Goal: Task Accomplishment & Management: Complete application form

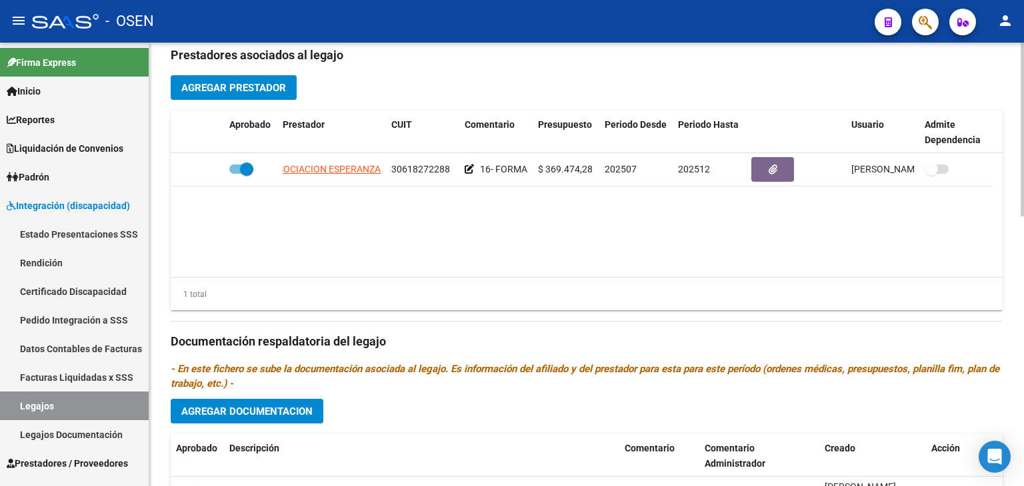
scroll to position [498, 0]
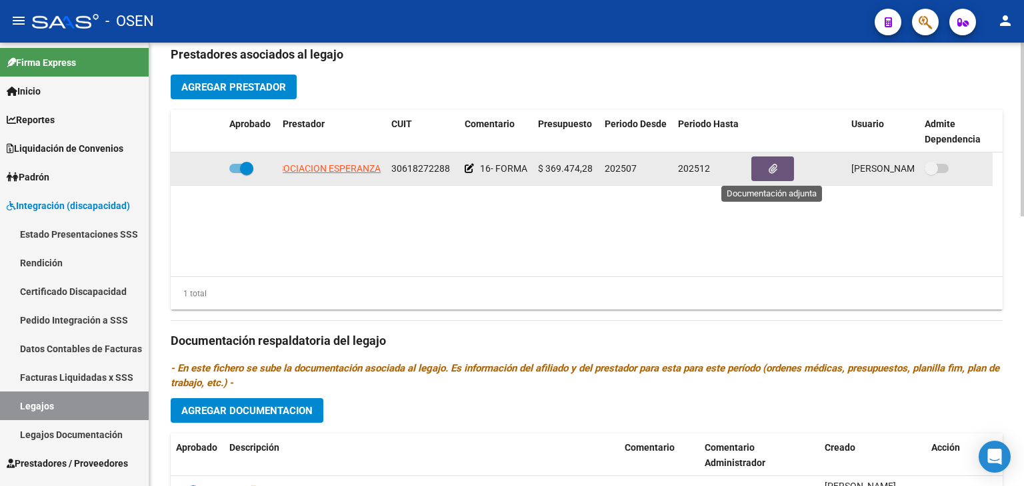
click at [764, 168] on button "button" at bounding box center [772, 169] width 43 height 25
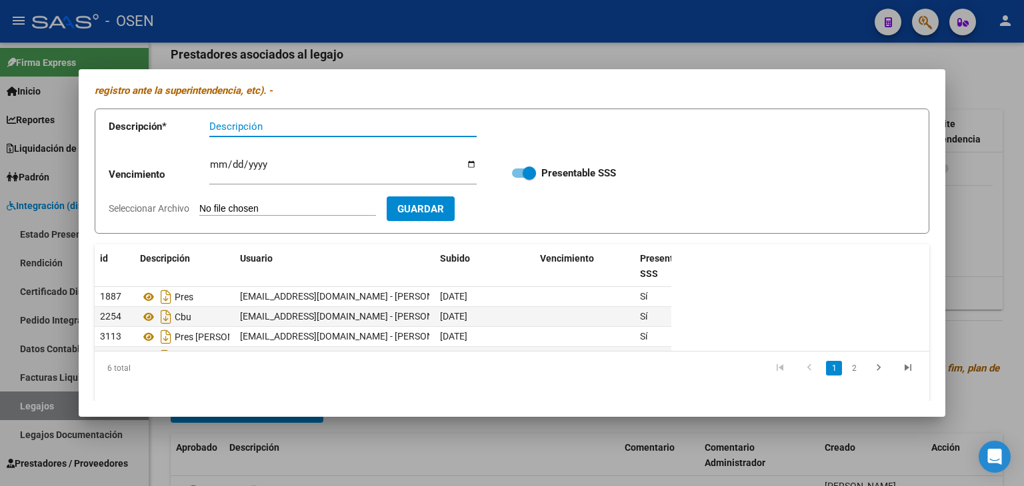
scroll to position [109, 0]
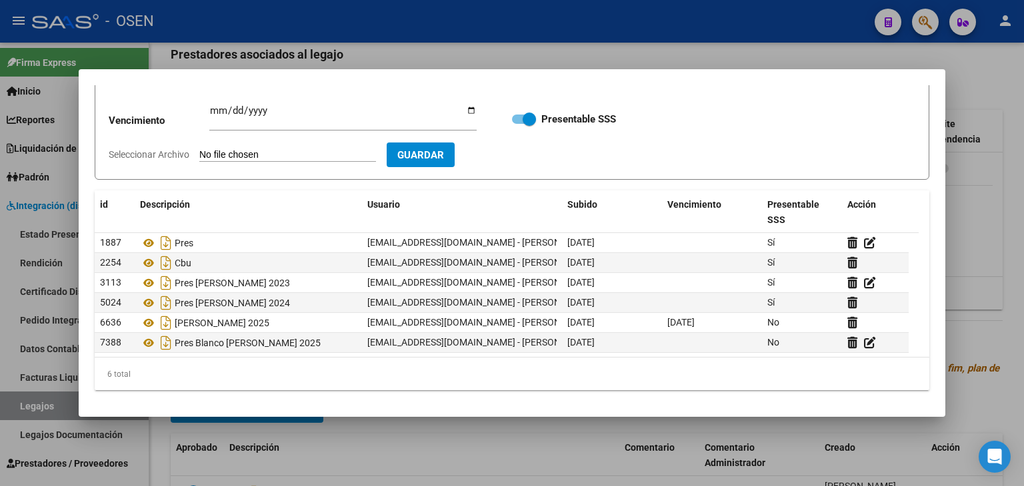
click at [1020, 142] on div at bounding box center [512, 243] width 1024 height 486
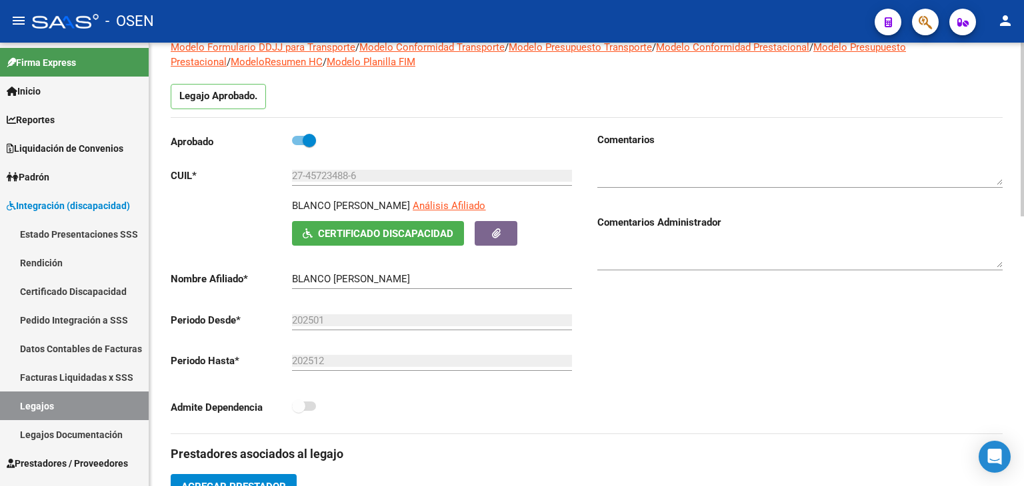
scroll to position [0, 0]
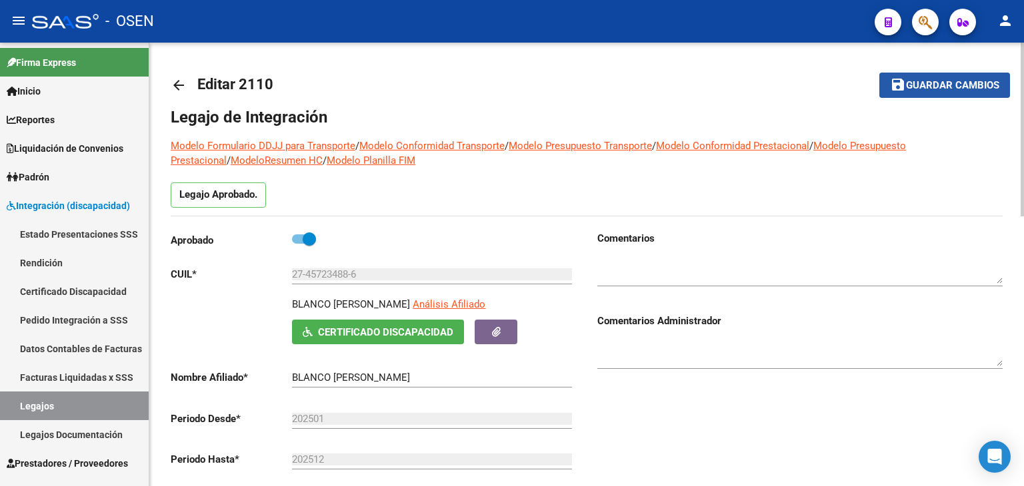
click at [971, 77] on button "save Guardar cambios" at bounding box center [944, 85] width 131 height 25
click at [930, 86] on span "Guardar cambios" at bounding box center [952, 86] width 93 height 12
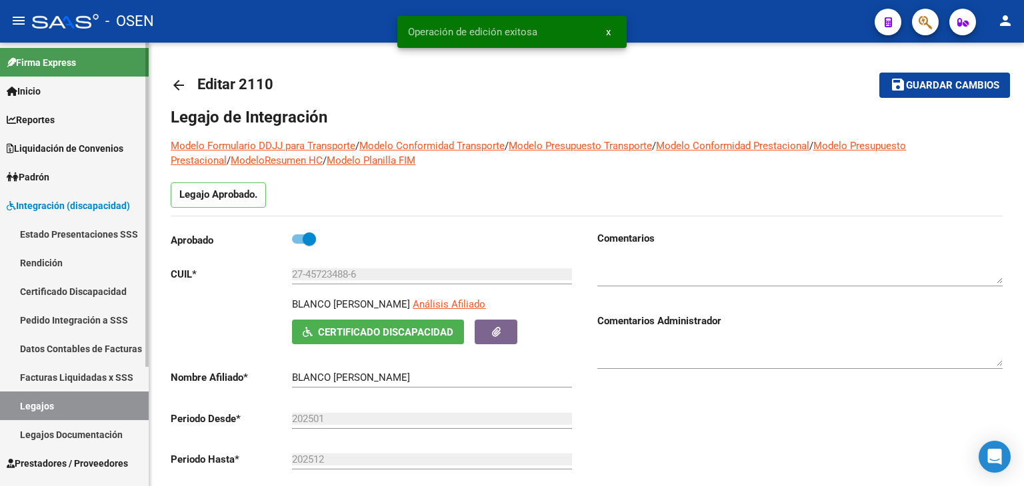
click at [45, 409] on link "Legajos" at bounding box center [74, 406] width 149 height 29
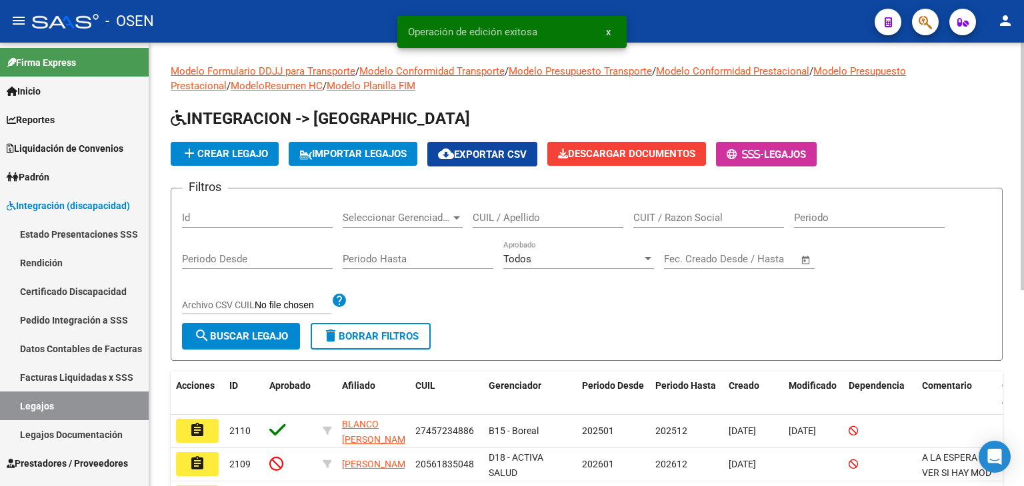
click at [538, 211] on div "CUIL / Apellido" at bounding box center [547, 213] width 151 height 29
paste input "49461145"
type input "49461145"
click at [264, 331] on span "search Buscar Legajo" at bounding box center [241, 337] width 94 height 12
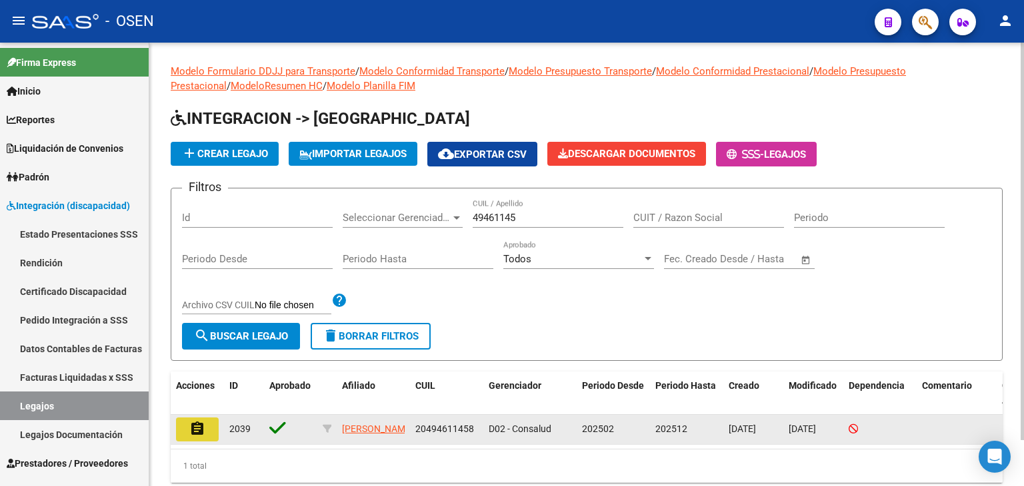
click at [185, 430] on button "assignment" at bounding box center [197, 430] width 43 height 24
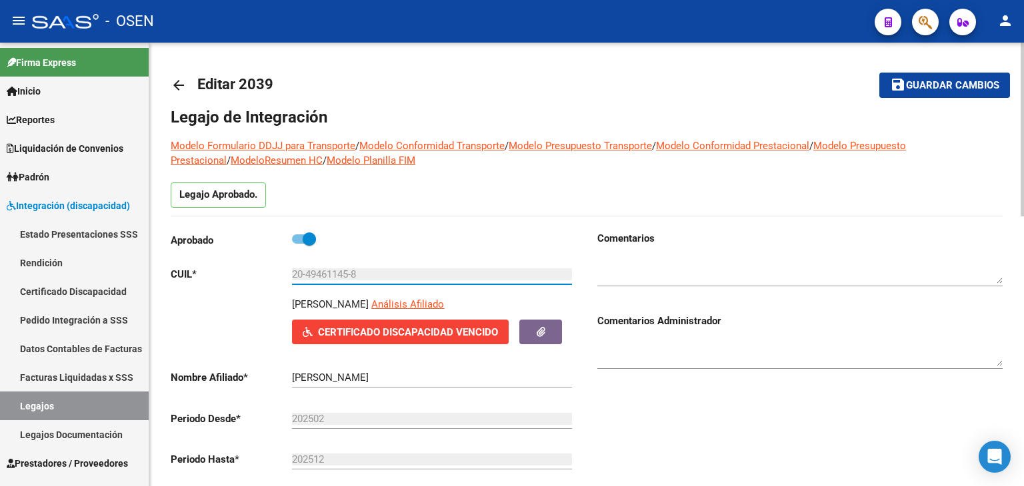
drag, startPoint x: 363, startPoint y: 271, endPoint x: 265, endPoint y: 274, distance: 97.3
click at [265, 274] on app-form-text-field "CUIL * 20-49461145-8 Ingresar CUIL" at bounding box center [371, 275] width 401 height 12
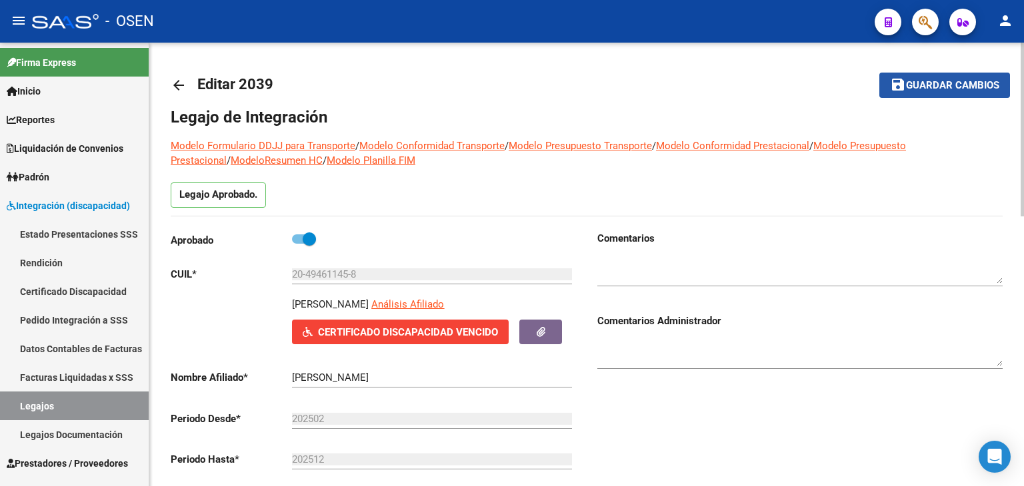
drag, startPoint x: 954, startPoint y: 82, endPoint x: 917, endPoint y: 84, distance: 37.4
click at [954, 82] on span "Guardar cambios" at bounding box center [952, 86] width 93 height 12
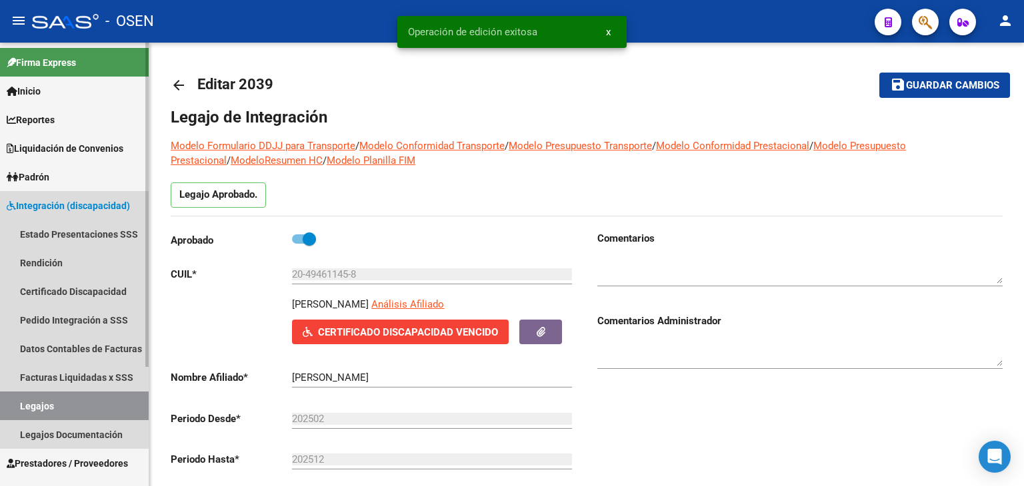
drag, startPoint x: 55, startPoint y: 397, endPoint x: 62, endPoint y: 401, distance: 8.1
click at [55, 398] on link "Legajos" at bounding box center [74, 406] width 149 height 29
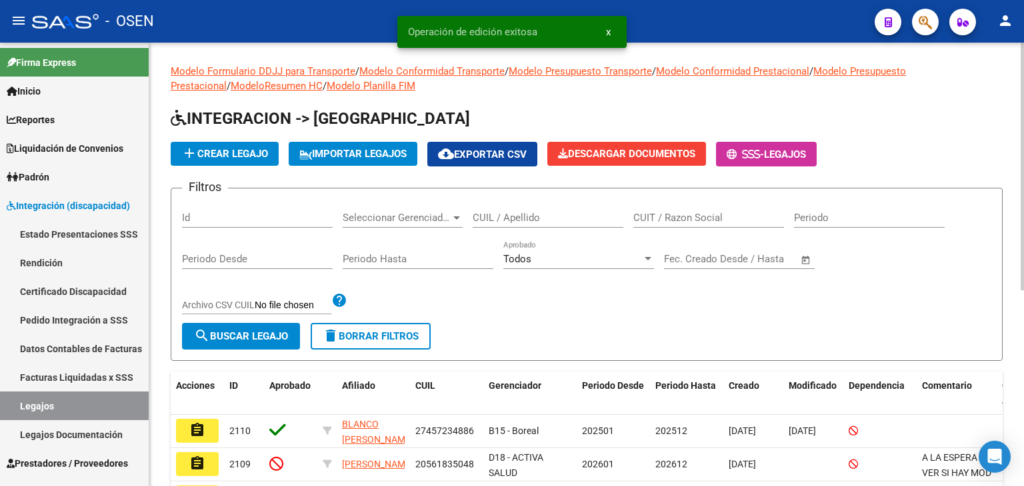
click at [496, 214] on input "CUIL / Apellido" at bounding box center [547, 218] width 151 height 12
paste input "56012931"
type input "56012931"
click at [256, 340] on span "search Buscar Legajo" at bounding box center [241, 337] width 94 height 12
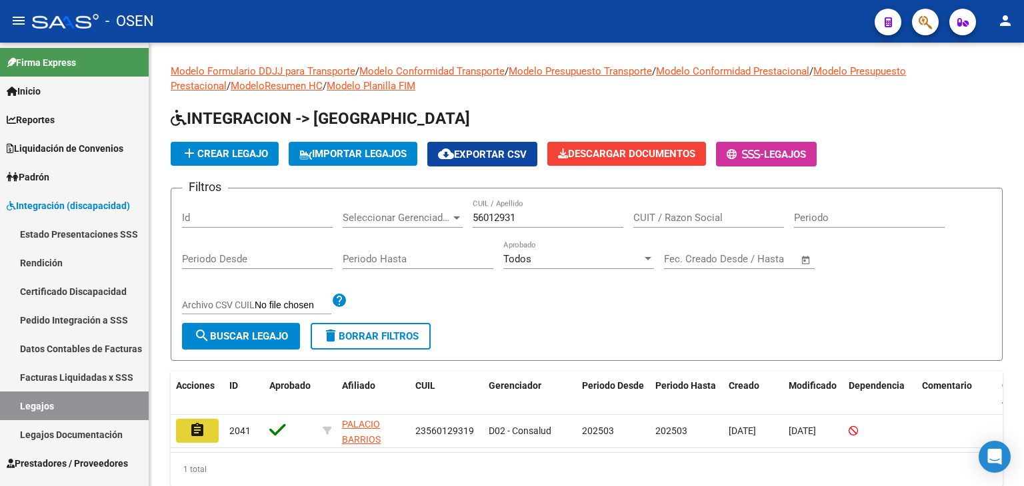
click at [201, 423] on mat-icon "assignment" at bounding box center [197, 431] width 16 height 16
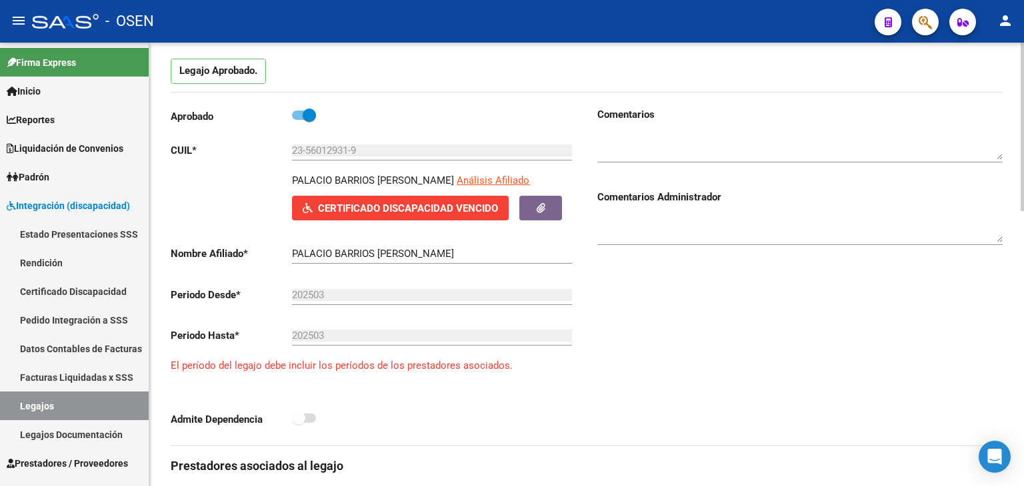
scroll to position [133, 0]
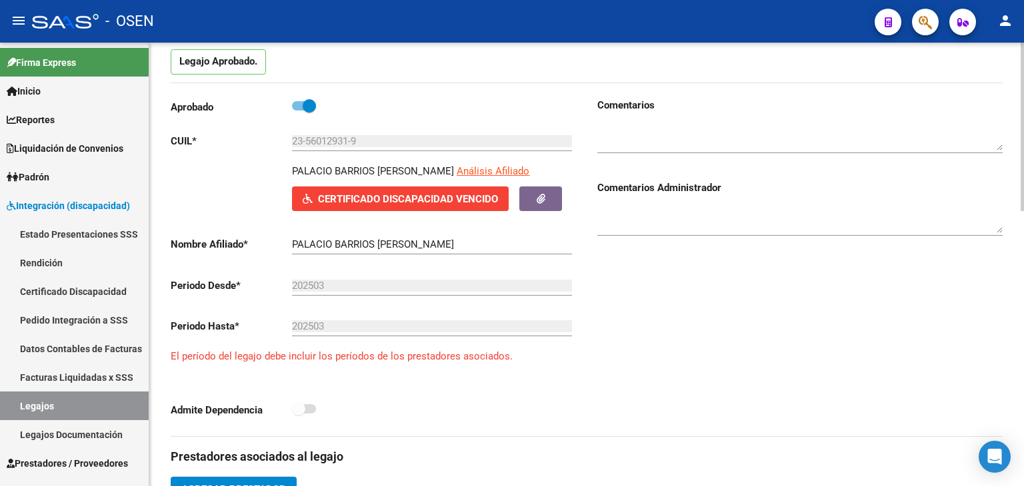
click at [426, 200] on span "Certificado Discapacidad Vencido" at bounding box center [408, 199] width 180 height 12
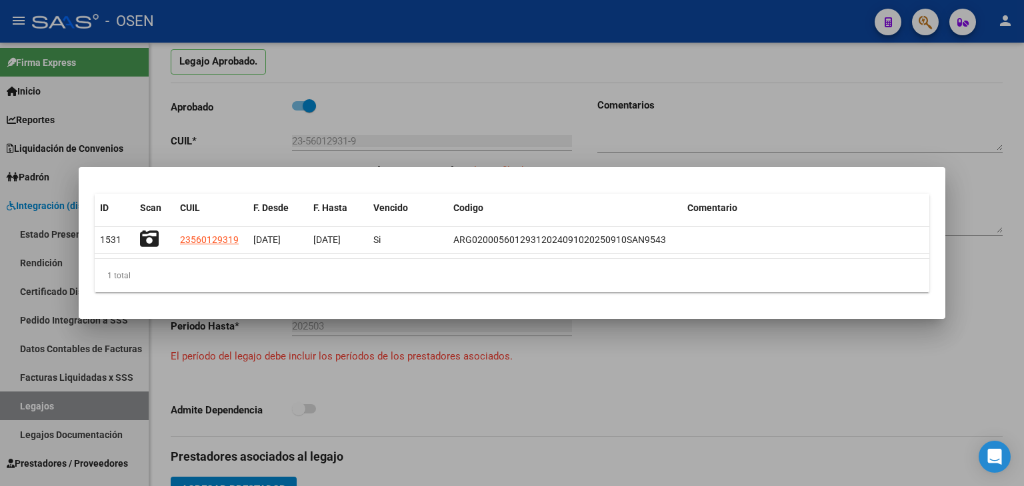
click at [650, 363] on div at bounding box center [512, 243] width 1024 height 486
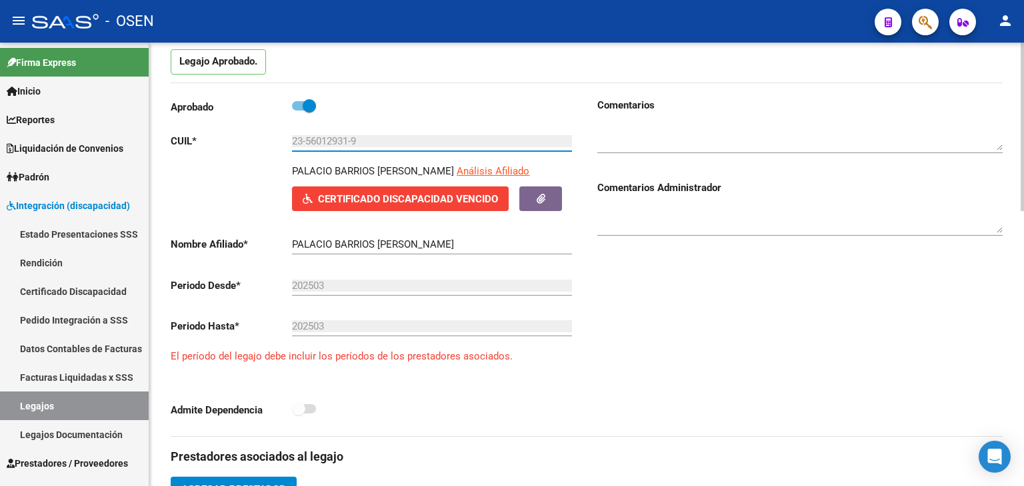
drag, startPoint x: 366, startPoint y: 143, endPoint x: 261, endPoint y: 143, distance: 105.3
click at [261, 143] on app-form-text-field "CUIL * 23-56012931-9 Ingresar CUIL" at bounding box center [371, 141] width 401 height 12
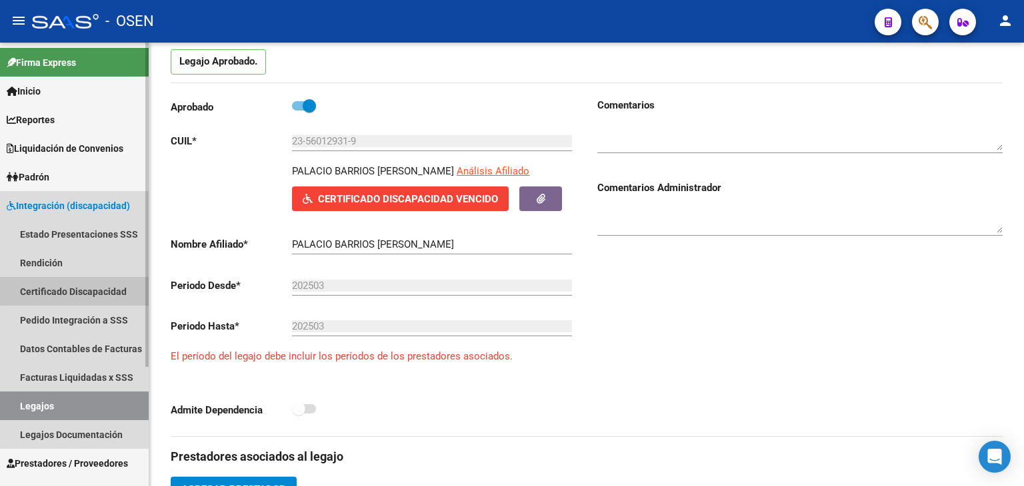
click at [91, 286] on link "Certificado Discapacidad" at bounding box center [74, 291] width 149 height 29
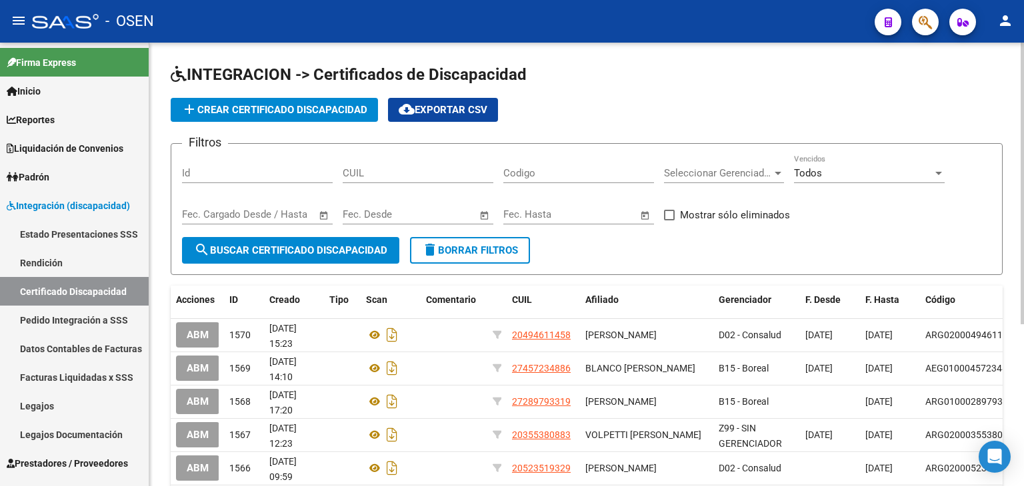
click at [215, 110] on span "add Crear Certificado Discapacidad" at bounding box center [274, 110] width 186 height 12
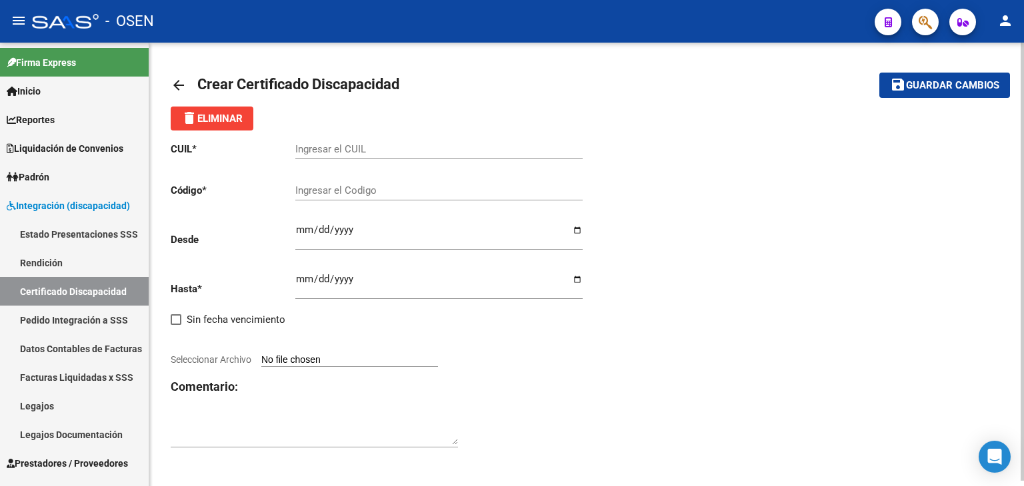
click at [363, 155] on div "Ingresar el CUIL" at bounding box center [438, 145] width 287 height 29
paste input "23-56012931-9"
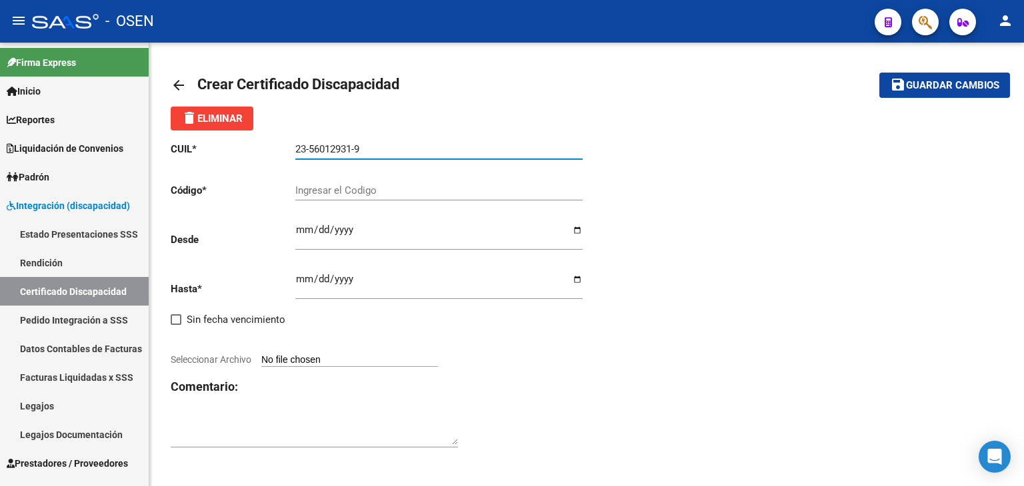
type input "23-56012931-9"
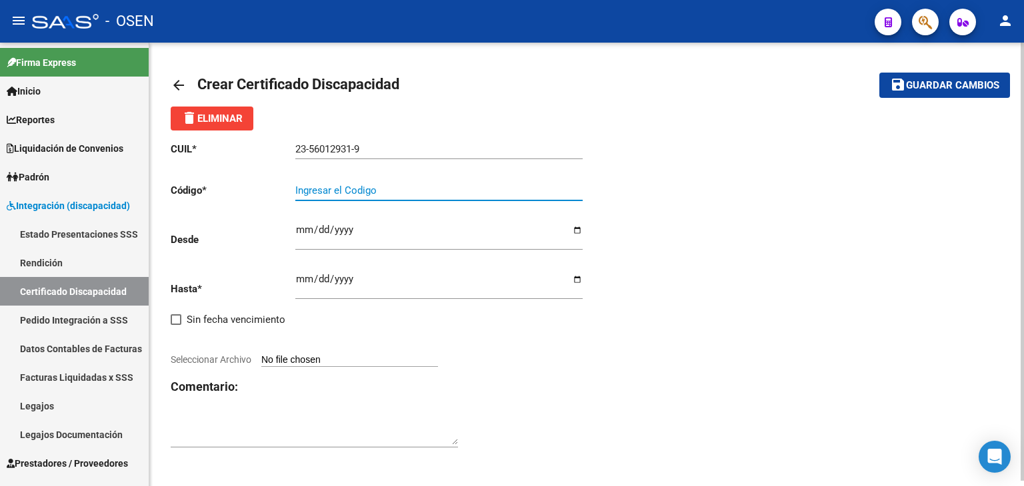
click at [389, 185] on input "Ingresar el Codigo" at bounding box center [438, 191] width 287 height 12
paste input "ARG-02-00056012931-20240910-20260910-SJN-9543"
click at [317, 190] on input "ARG-02-00056012931-20240910-20260910-SJN-9543" at bounding box center [438, 191] width 287 height 12
click at [330, 190] on input "ARG02-00056012931-20240910-20260910-SJN-9543" at bounding box center [438, 191] width 287 height 12
click at [391, 189] on input "ARG0200056012931-20240910-20260910-SJN-9543" at bounding box center [438, 191] width 287 height 12
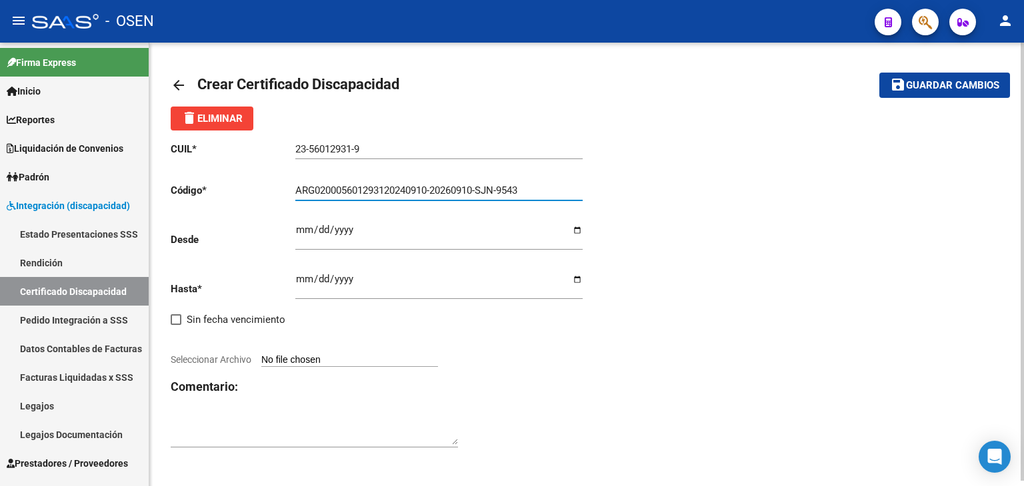
click at [437, 192] on input "ARG020005601293120240910-20260910-SJN-9543" at bounding box center [438, 191] width 287 height 12
click at [480, 188] on input "ARG02000560129312024091020260910-SJN-9543" at bounding box center [438, 191] width 287 height 12
click at [498, 188] on input "ARG02000560129312024091020260910SJN-9543" at bounding box center [438, 191] width 287 height 12
type input "ARG02000560129312024091020260910SJN9543"
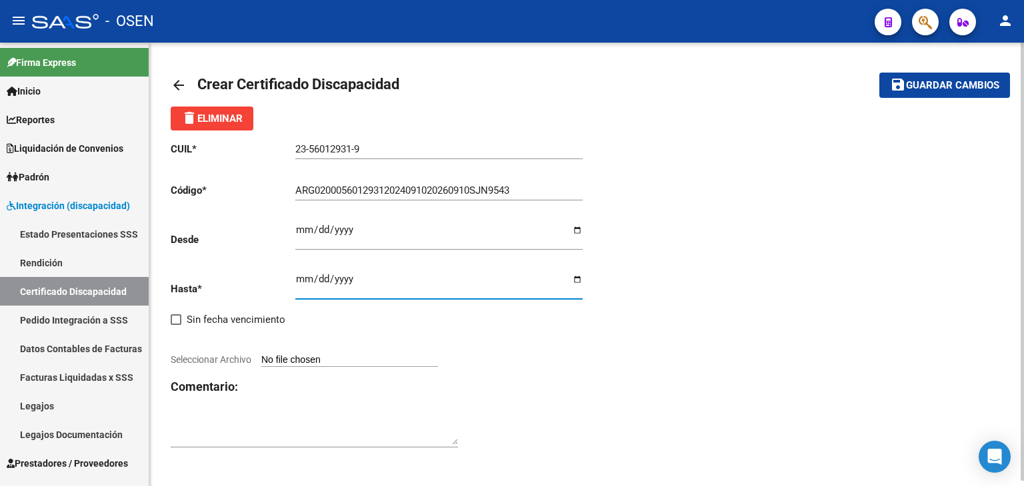
click at [303, 286] on input "Ingresar fec. Hasta" at bounding box center [438, 284] width 287 height 21
type input "2026-09-10"
click at [299, 225] on input "Ingresar fec. Desde" at bounding box center [438, 235] width 287 height 21
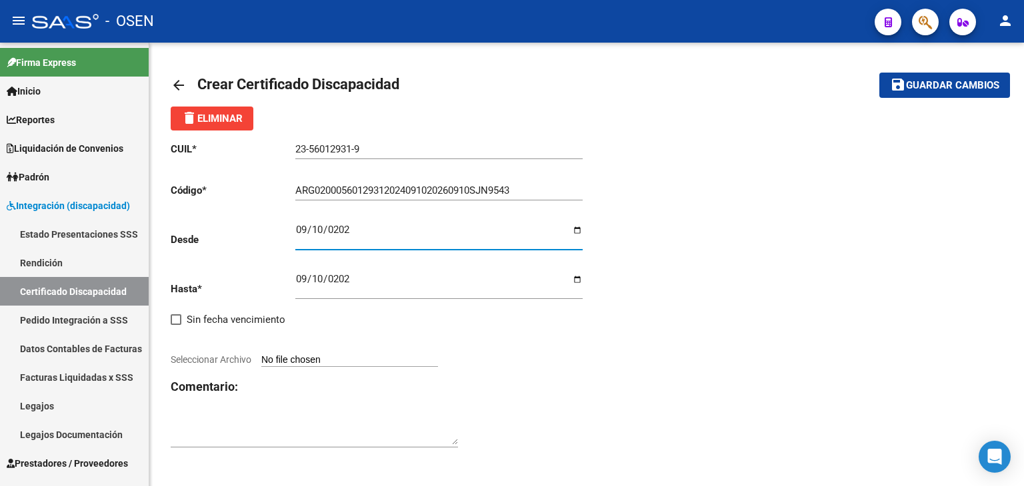
type input "2024-09-10"
click at [291, 363] on input "Seleccionar Archivo" at bounding box center [349, 361] width 177 height 13
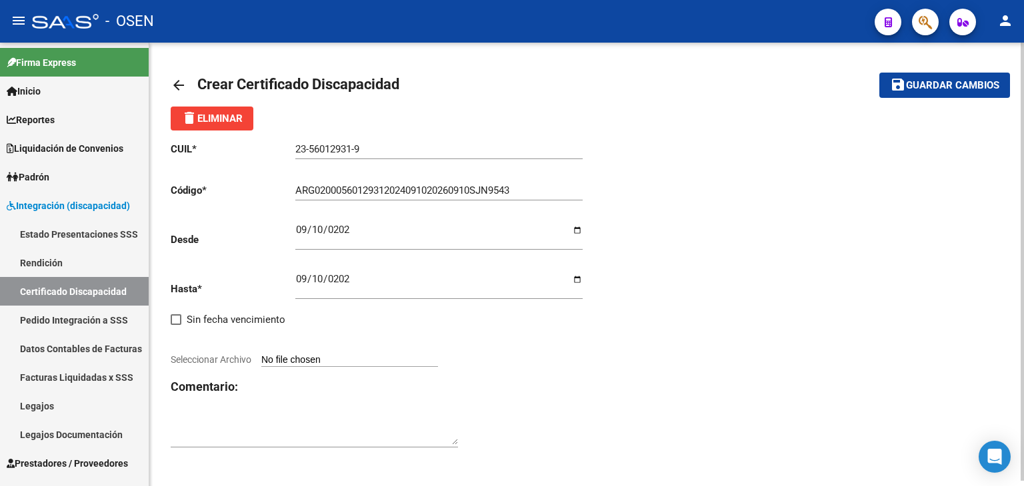
type input "C:\fakepath\Sistema de Consulta C.U.D_ prorroga 926 (1).pdf"
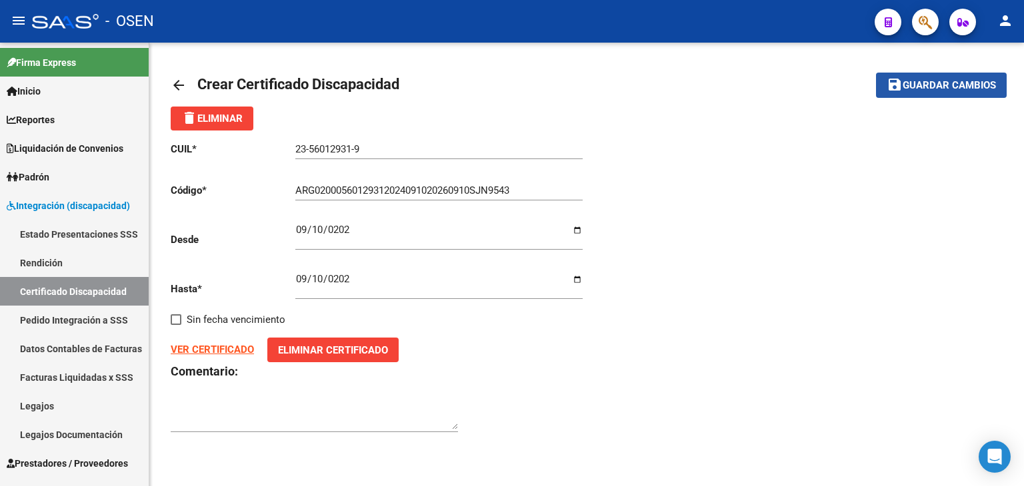
click at [968, 87] on span "Guardar cambios" at bounding box center [948, 86] width 93 height 12
click at [112, 293] on link "Certificado Discapacidad" at bounding box center [74, 291] width 149 height 29
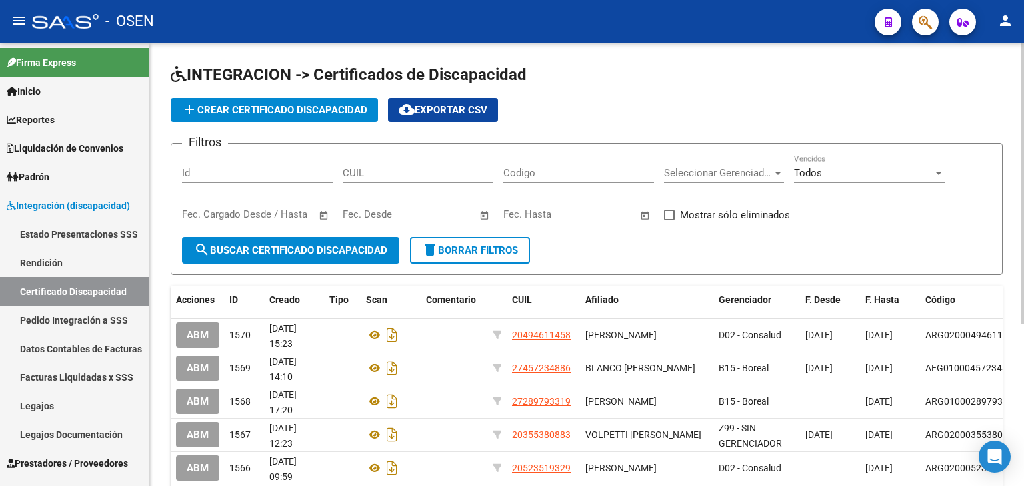
click at [365, 179] on div "CUIL" at bounding box center [418, 169] width 151 height 29
paste input "02-00056012-9"
type input "02-00056012-9"
drag, startPoint x: 438, startPoint y: 174, endPoint x: 200, endPoint y: 174, distance: 238.6
click at [200, 174] on div "Filtros Id 02-00056012-9 CUIL Codigo Seleccionar Gerenciador Seleccionar Gerenc…" at bounding box center [586, 196] width 809 height 83
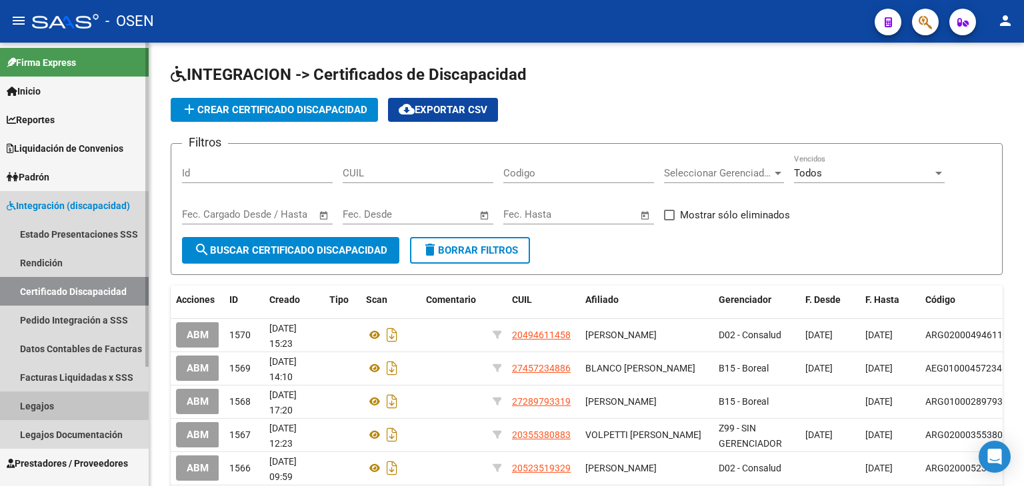
click at [67, 402] on link "Legajos" at bounding box center [74, 406] width 149 height 29
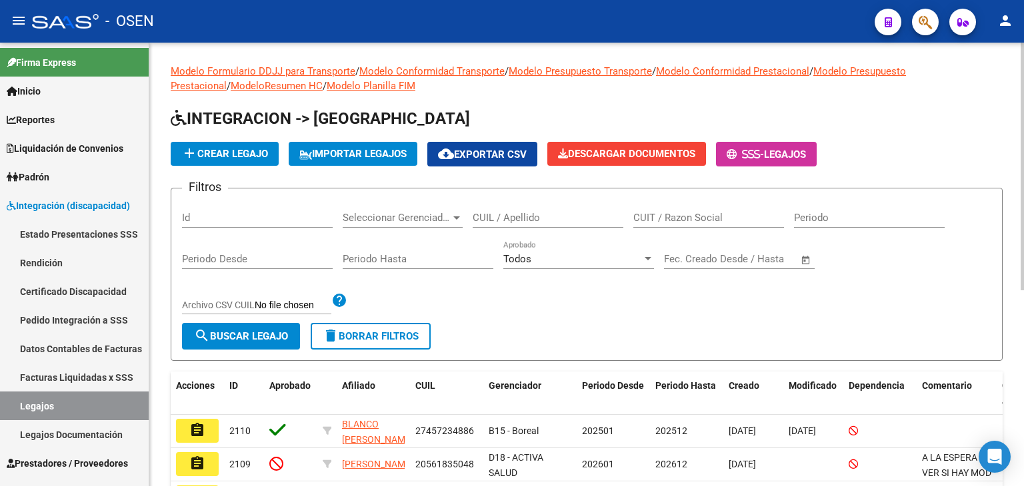
click at [534, 218] on input "CUIL / Apellido" at bounding box center [547, 218] width 151 height 12
paste input "56012931"
type input "56012931"
click at [217, 332] on span "search Buscar Legajo" at bounding box center [241, 337] width 94 height 12
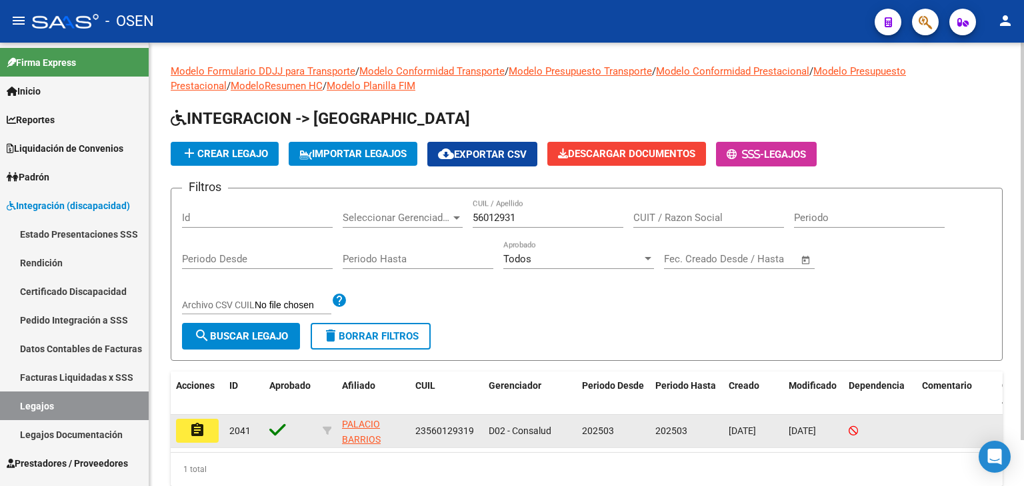
drag, startPoint x: 476, startPoint y: 433, endPoint x: 411, endPoint y: 425, distance: 65.8
click at [411, 425] on datatable-body-cell "23560129319" at bounding box center [446, 431] width 73 height 33
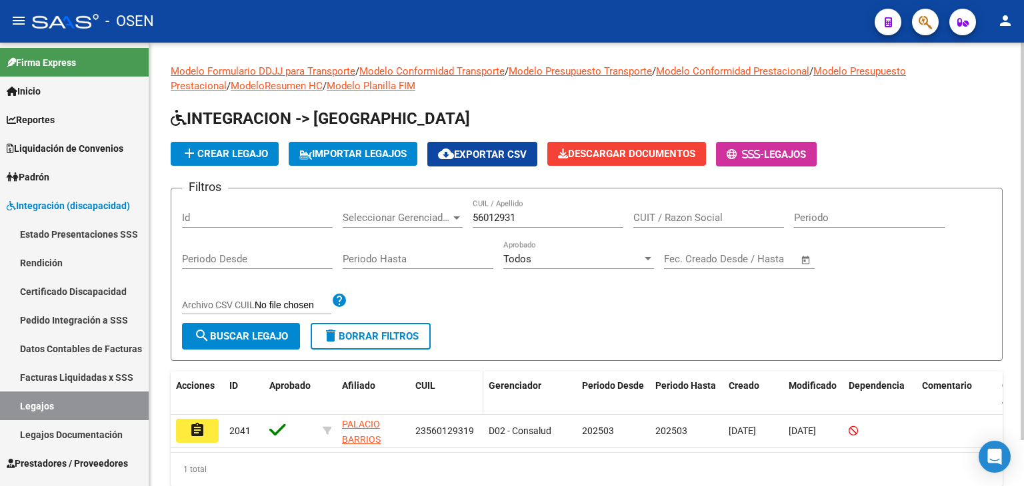
copy span "23560129319"
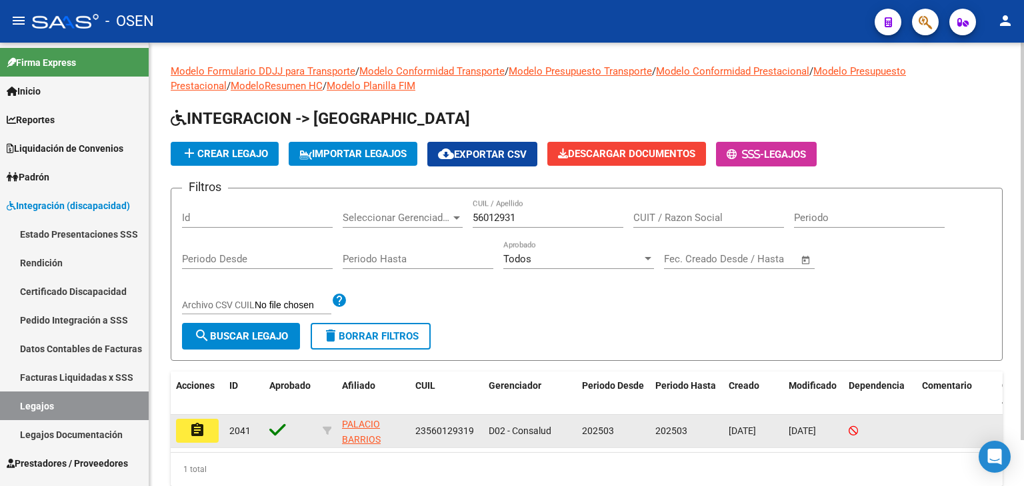
click at [201, 425] on mat-icon "assignment" at bounding box center [197, 431] width 16 height 16
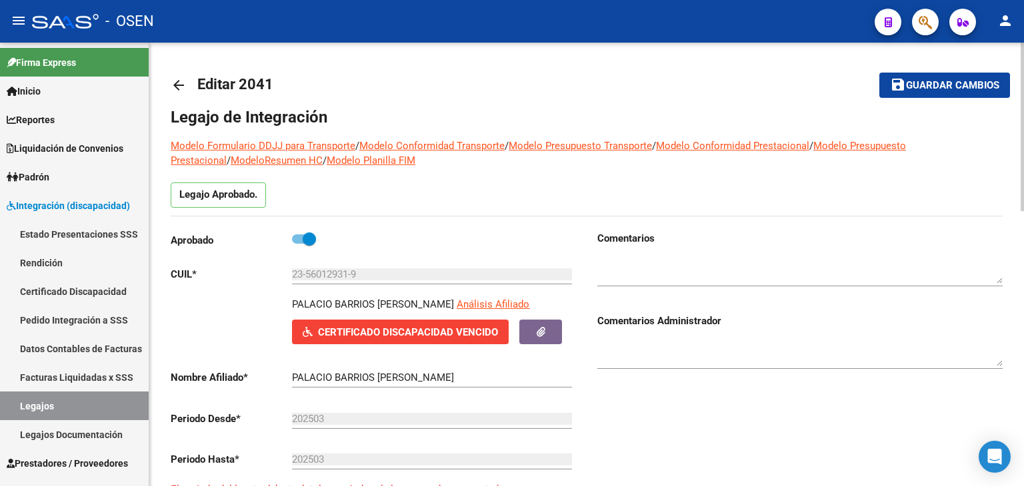
click at [361, 335] on span "Certificado Discapacidad Vencido" at bounding box center [408, 333] width 180 height 12
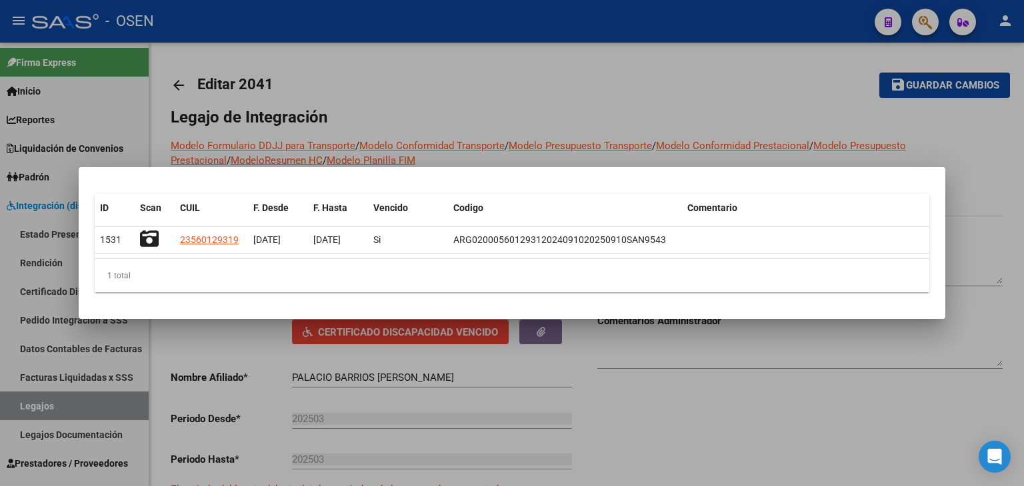
click at [738, 413] on div at bounding box center [512, 243] width 1024 height 486
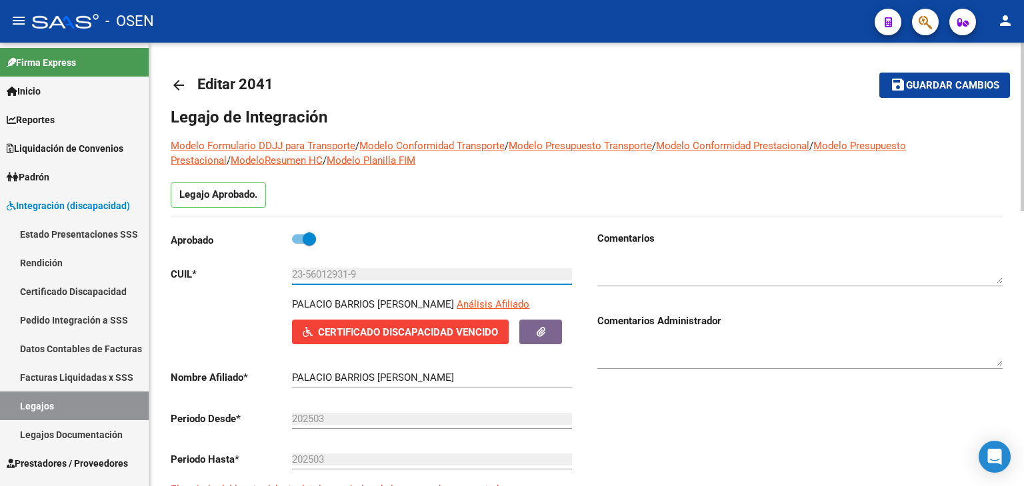
drag, startPoint x: 367, startPoint y: 273, endPoint x: 247, endPoint y: 273, distance: 120.6
click at [247, 273] on app-form-text-field "CUIL * 23-56012931-9 Ingresar CUIL" at bounding box center [371, 275] width 401 height 12
click at [71, 288] on link "Certificado Discapacidad" at bounding box center [74, 291] width 149 height 29
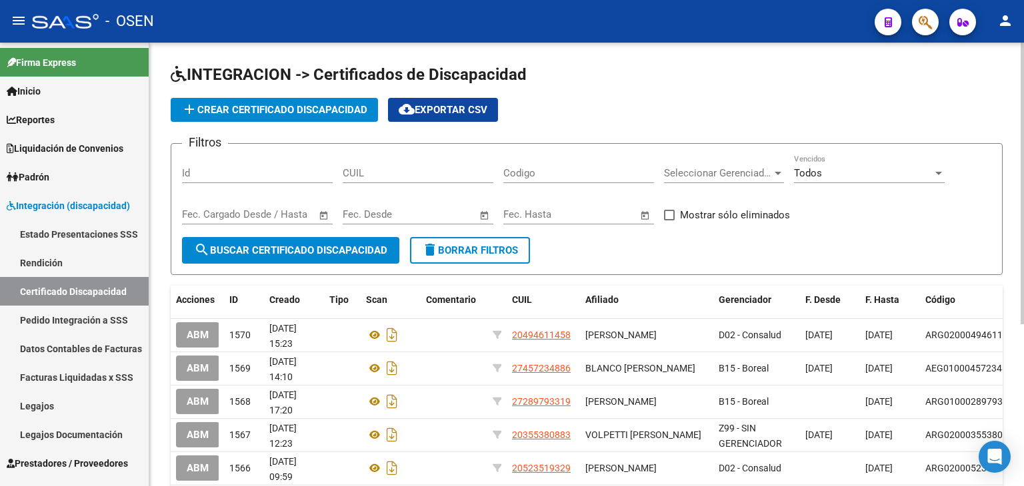
click at [287, 112] on span "add Crear Certificado Discapacidad" at bounding box center [274, 110] width 186 height 12
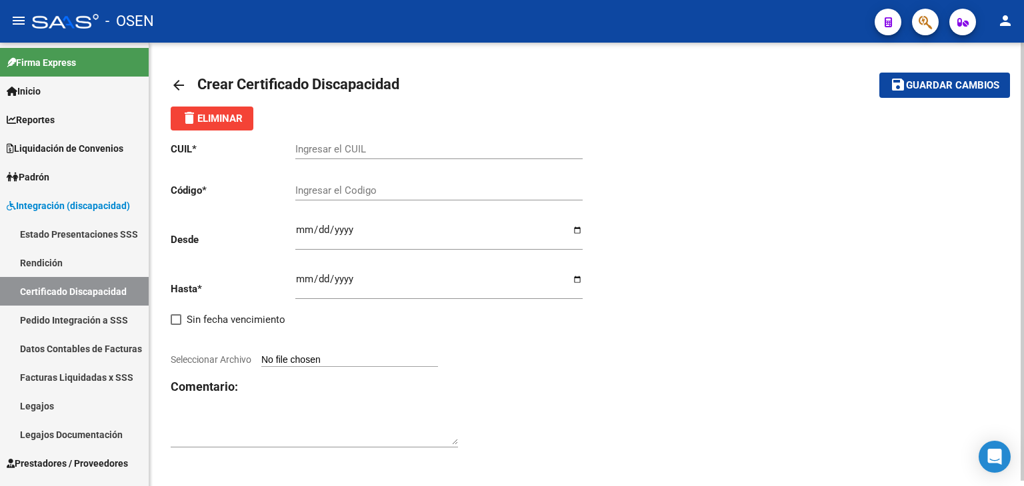
click at [361, 150] on input "Ingresar el CUIL" at bounding box center [438, 149] width 287 height 12
paste input "23-56012931-9"
type input "23-56012931-9"
click at [347, 193] on input "Ingresar el Codigo" at bounding box center [438, 191] width 287 height 12
paste input "ARG-02-00056012931-20240910-20260910-SJN-9543"
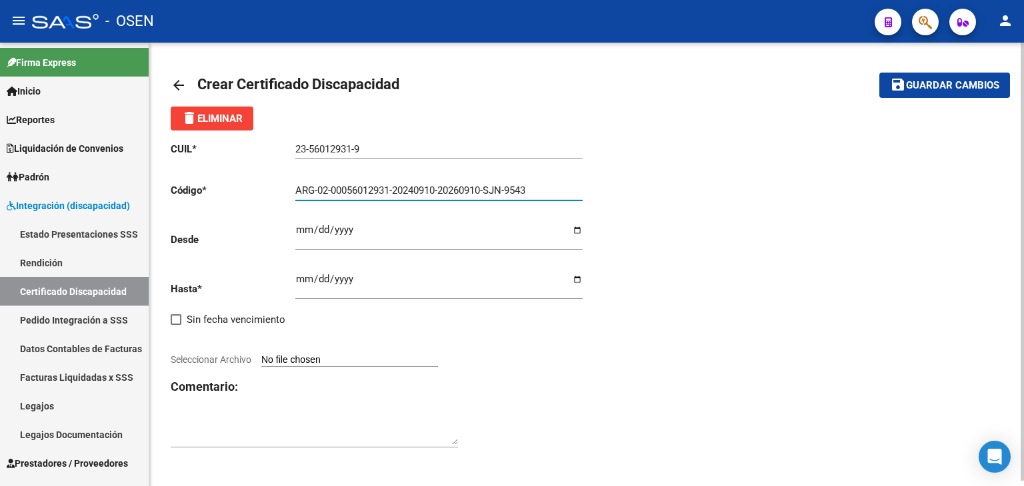
click at [316, 188] on input "ARG-02-00056012931-20240910-20260910-SJN-9543" at bounding box center [438, 191] width 287 height 12
click at [329, 189] on input "ARG02-00056012931-20240910-20260910-SJN-9543" at bounding box center [438, 191] width 287 height 12
click at [390, 189] on input "ARG0200056012931-20240910-20260910-SJN-9543" at bounding box center [438, 191] width 287 height 12
click at [436, 187] on input "ARG020005601293120240910-20260910-SJN-9543" at bounding box center [438, 191] width 287 height 12
click at [479, 187] on input "ARG02000560129312024091020260910-SJN-9543" at bounding box center [438, 191] width 287 height 12
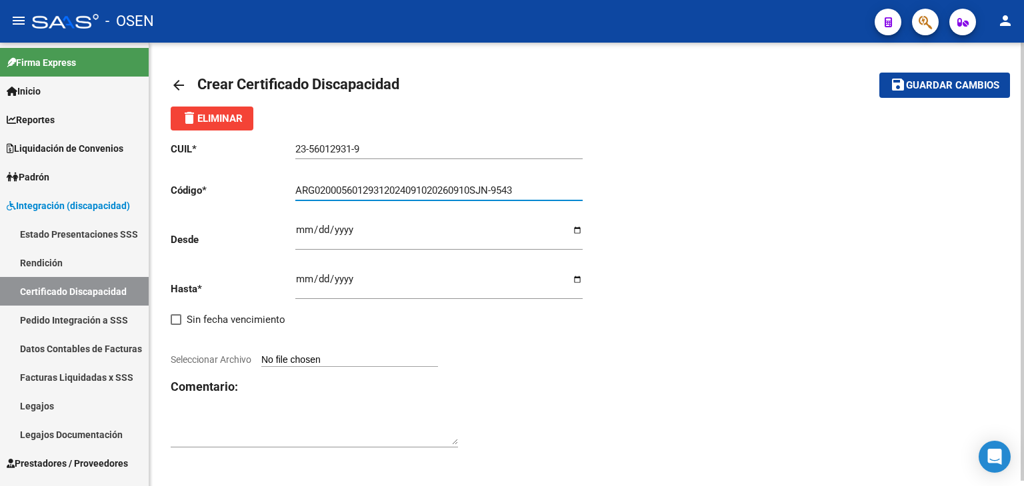
click at [498, 189] on input "ARG02000560129312024091020260910SJN-9543" at bounding box center [438, 191] width 287 height 12
type input "ARG02000560129312024091020260910SJN9543"
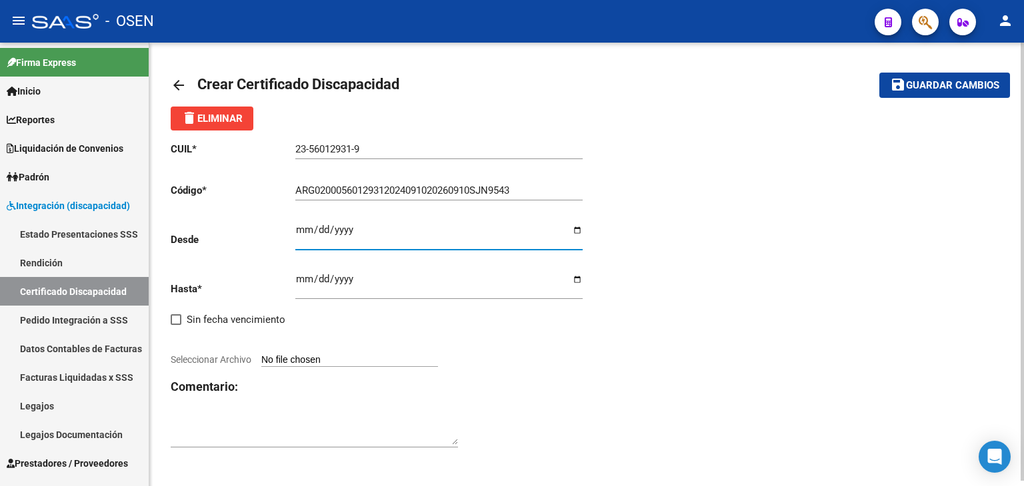
click at [301, 233] on input "Ingresar fec. Desde" at bounding box center [438, 235] width 287 height 21
type input "2024-09-10"
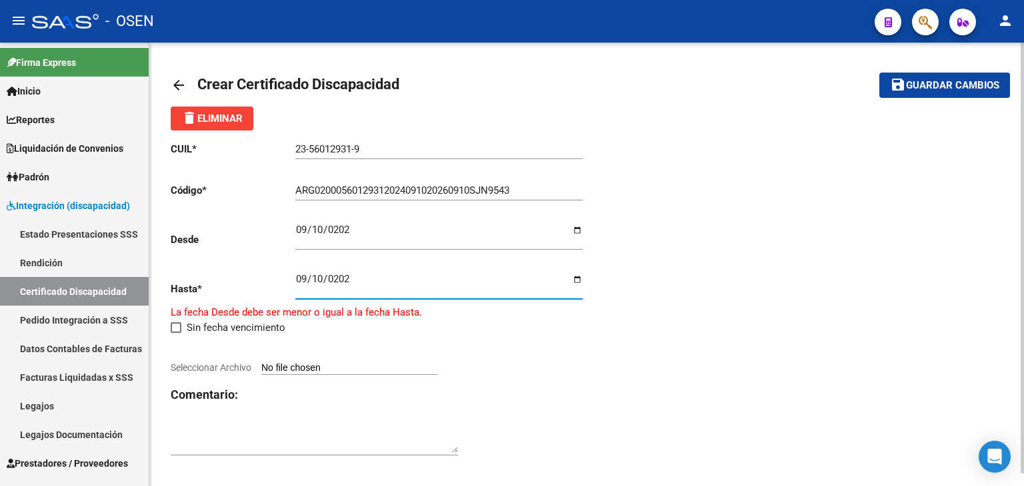
type input "2026-09-10"
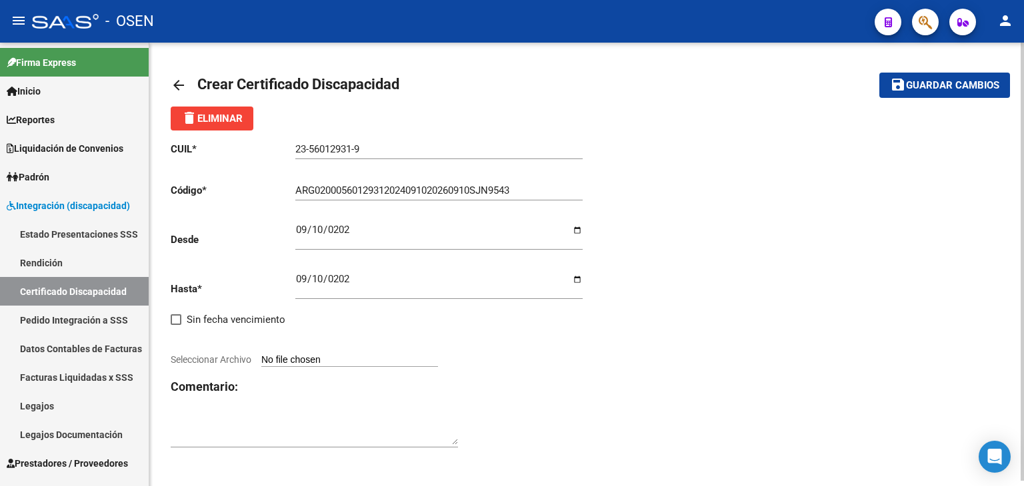
click at [356, 363] on input "Seleccionar Archivo" at bounding box center [349, 361] width 177 height 13
type input "C:\fakepath\Sistema de Consulta C.U.D_ prorroga 926 (1)_page-0002.jpg"
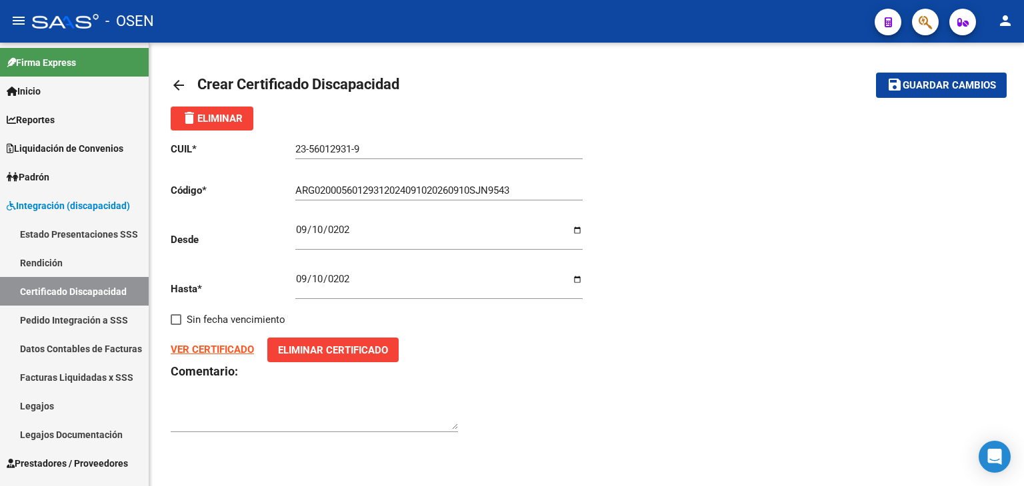
click at [948, 83] on span "Guardar cambios" at bounding box center [948, 86] width 93 height 12
drag, startPoint x: 72, startPoint y: 291, endPoint x: 107, endPoint y: 291, distance: 34.7
click at [72, 291] on link "Certificado Discapacidad" at bounding box center [74, 291] width 149 height 29
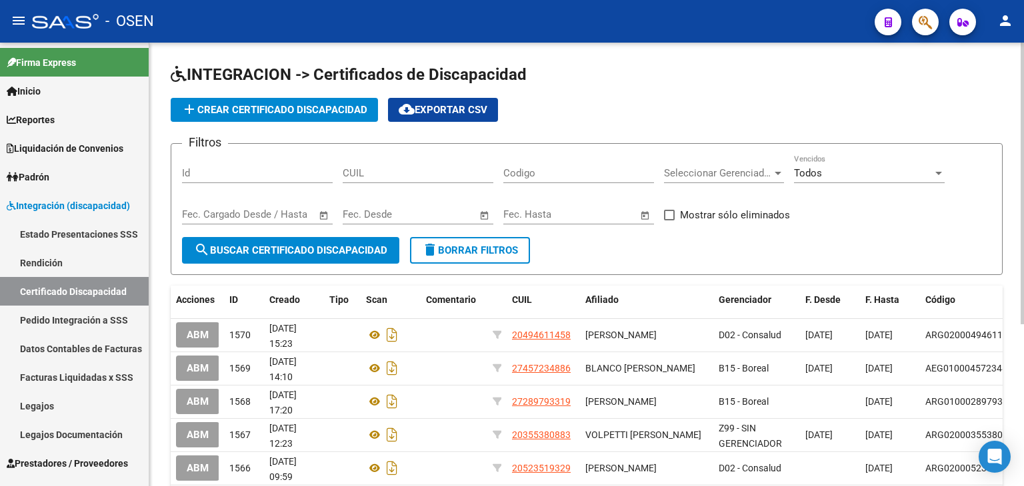
click at [405, 177] on input "CUIL" at bounding box center [418, 173] width 151 height 12
paste input "02-00056012-9"
type input "02-00056012-9"
click at [317, 238] on button "search Buscar Certificado Discapacidad" at bounding box center [290, 250] width 217 height 27
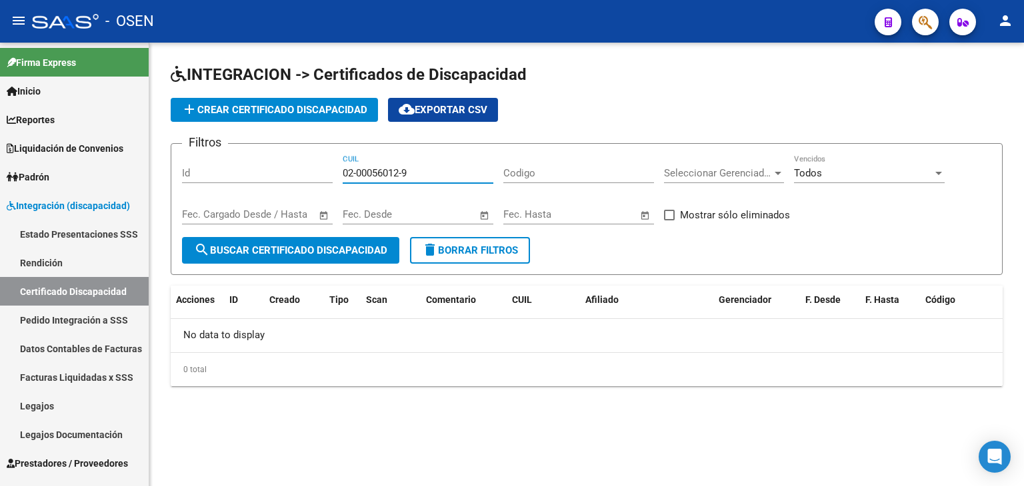
drag, startPoint x: 423, startPoint y: 174, endPoint x: 256, endPoint y: 158, distance: 167.4
click at [256, 158] on div "Filtros Id 02-00056012-9 CUIL Codigo Seleccionar Gerenciador Seleccionar Gerenc…" at bounding box center [586, 196] width 809 height 83
paste input "56-012931"
type input "56-012931"
click at [327, 254] on span "search Buscar Certificado Discapacidad" at bounding box center [290, 251] width 193 height 12
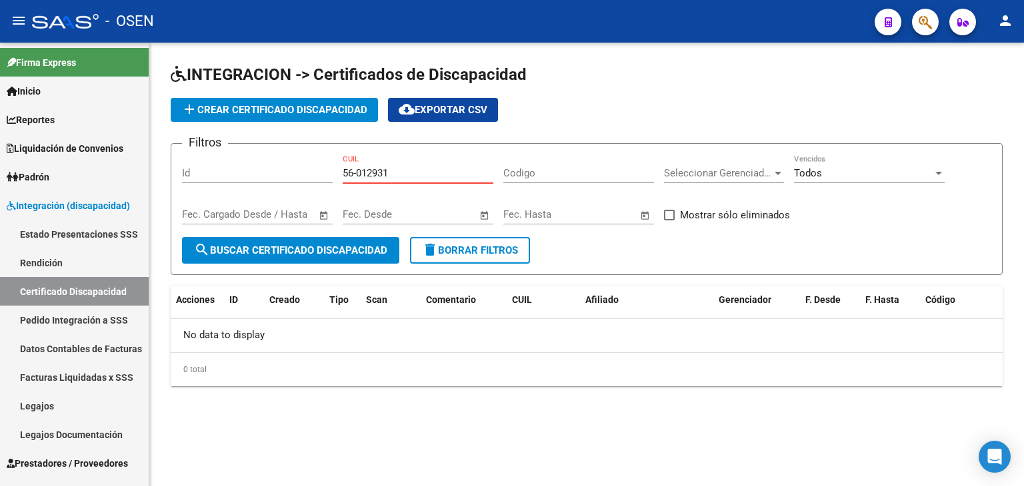
drag, startPoint x: 329, startPoint y: 161, endPoint x: 321, endPoint y: 159, distance: 8.9
click at [321, 159] on div "Filtros Id 56-012931 CUIL Codigo Seleccionar Gerenciador Seleccionar Gerenciado…" at bounding box center [586, 196] width 809 height 83
paste input "23-56012931-9"
type input "23-56012931-9"
click at [355, 245] on span "search Buscar Certificado Discapacidad" at bounding box center [290, 251] width 193 height 12
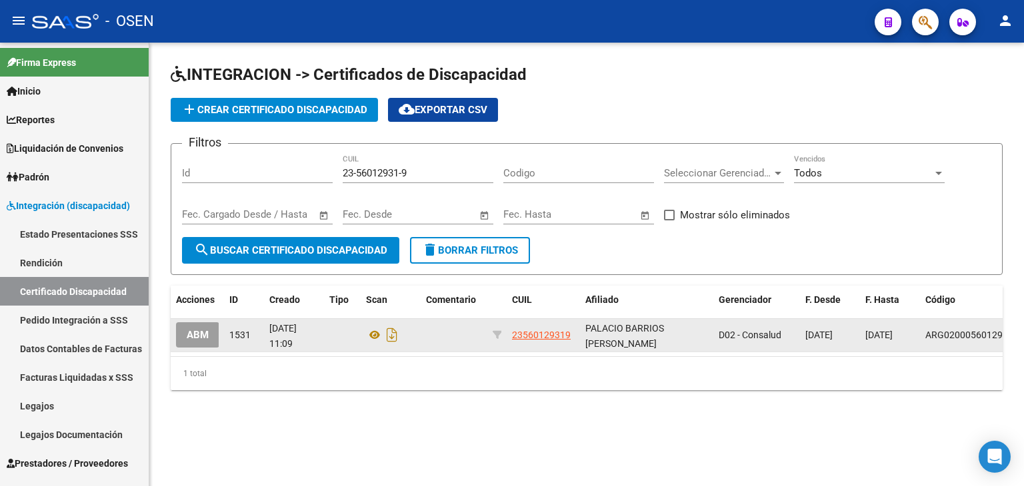
click at [199, 337] on span "ABM" at bounding box center [198, 336] width 22 height 12
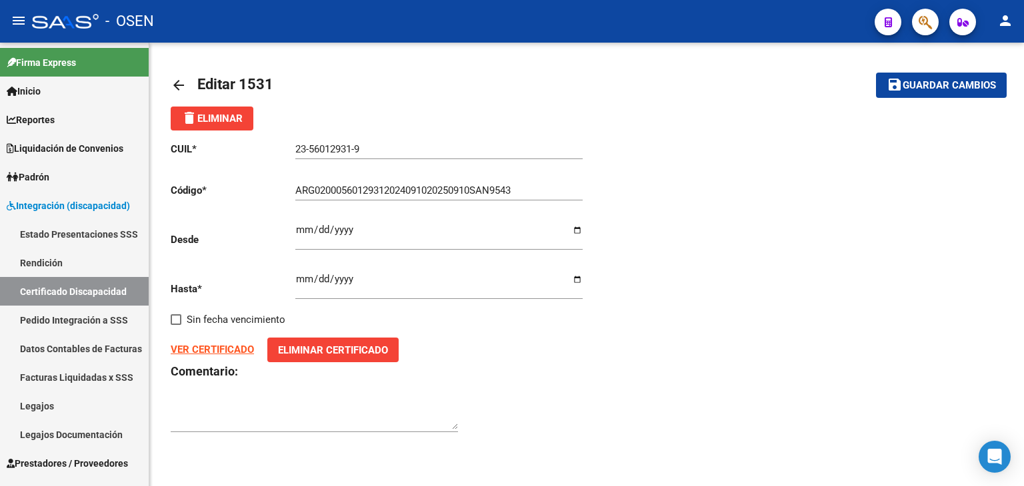
click at [344, 280] on input "2025-09-10" at bounding box center [438, 284] width 287 height 21
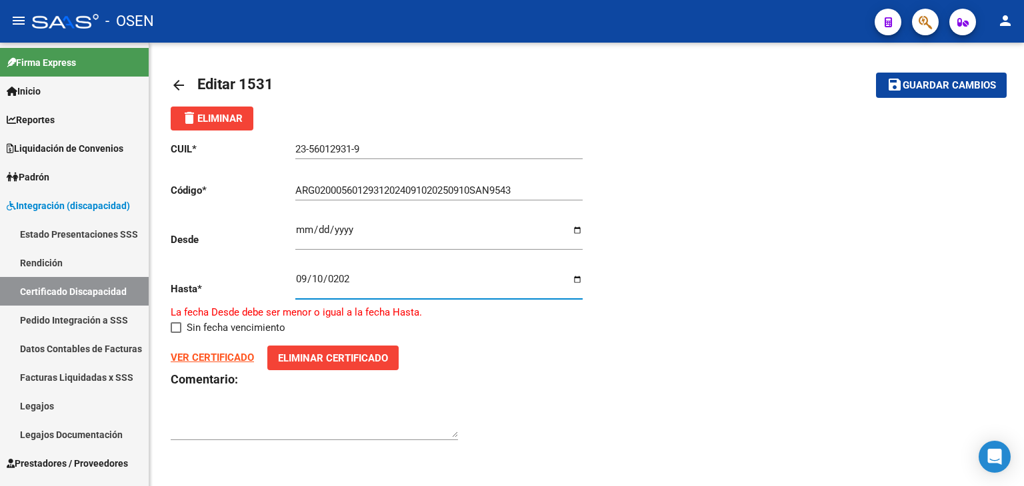
type input "2026-09-10"
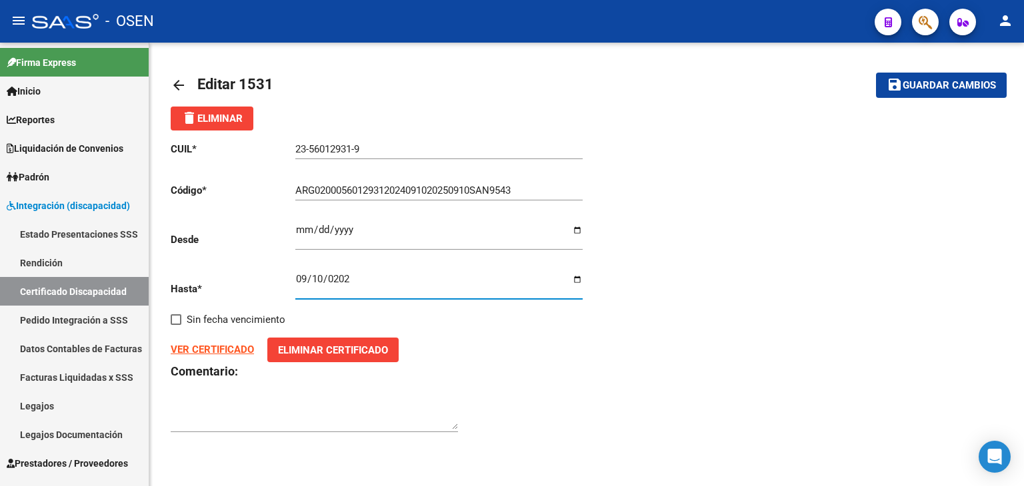
click at [935, 73] on button "save Guardar cambios" at bounding box center [941, 85] width 131 height 25
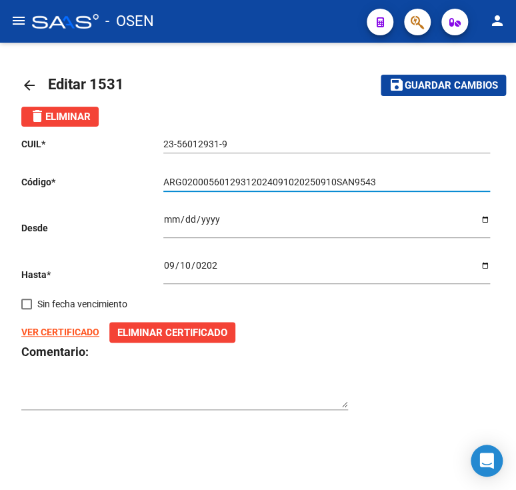
click at [309, 179] on input "ARG02000560129312024091020250910SAN9543" at bounding box center [326, 182] width 327 height 11
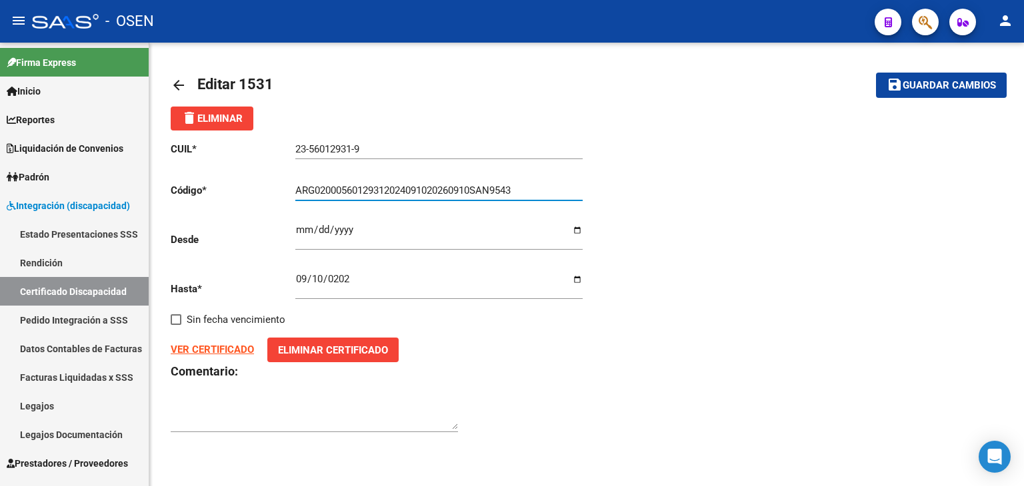
type input "ARG02000560129312024091020260910SAN9543"
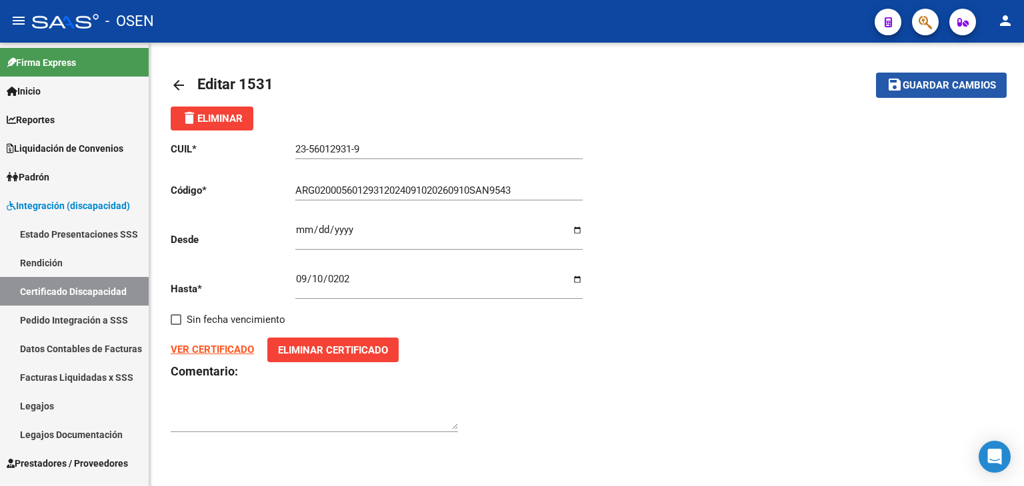
drag, startPoint x: 904, startPoint y: 83, endPoint x: 816, endPoint y: 67, distance: 89.4
click at [904, 83] on span "Guardar cambios" at bounding box center [948, 86] width 93 height 12
click at [938, 81] on span "Guardar cambios" at bounding box center [948, 86] width 93 height 12
drag, startPoint x: 965, startPoint y: 80, endPoint x: 896, endPoint y: 55, distance: 73.6
click at [959, 80] on span "Guardar cambios" at bounding box center [948, 86] width 93 height 12
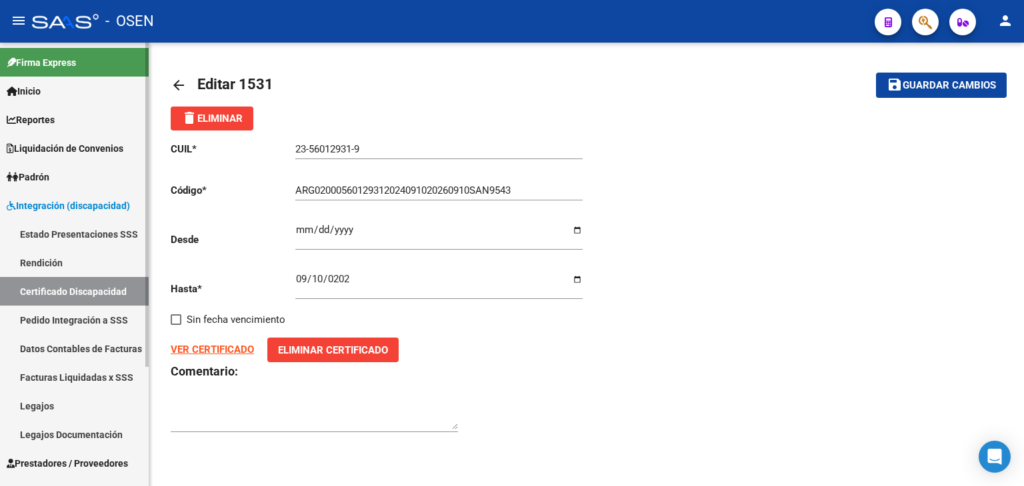
click at [51, 201] on span "Integración (discapacidad)" at bounding box center [68, 206] width 123 height 15
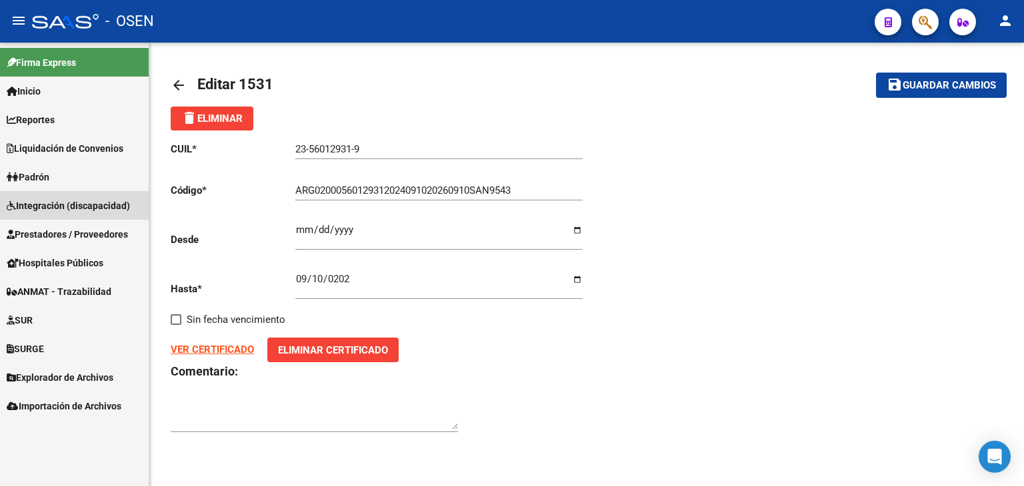
click at [51, 201] on span "Integración (discapacidad)" at bounding box center [68, 206] width 123 height 15
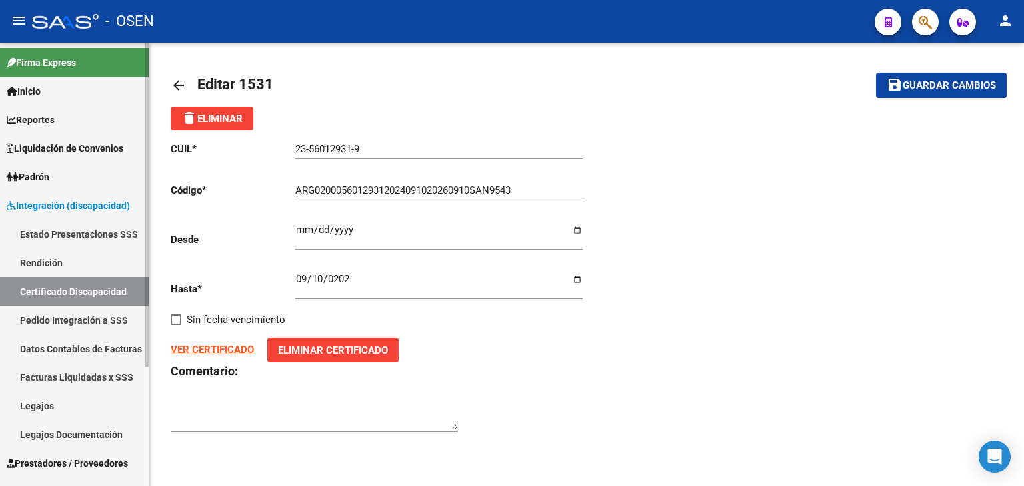
click at [93, 322] on link "Pedido Integración a SSS" at bounding box center [74, 320] width 149 height 29
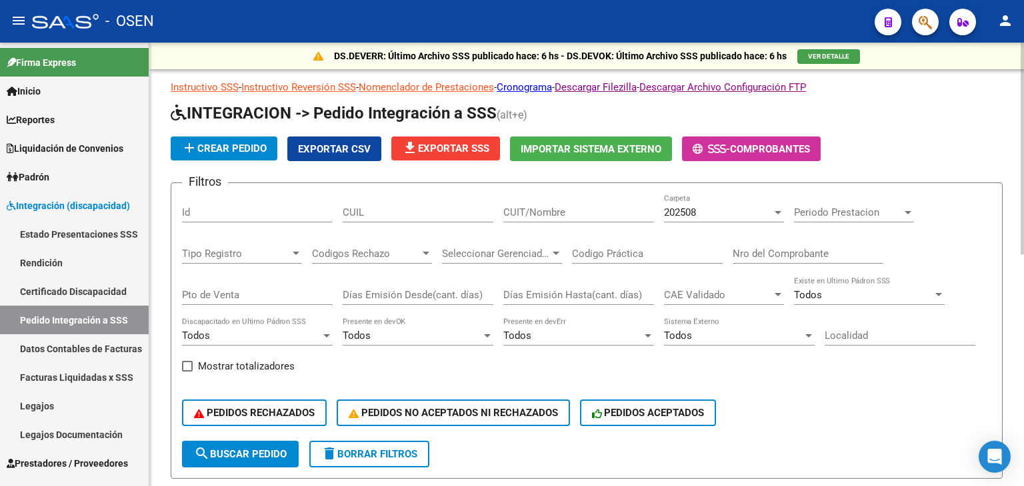
click at [553, 333] on div "Todos" at bounding box center [572, 336] width 139 height 12
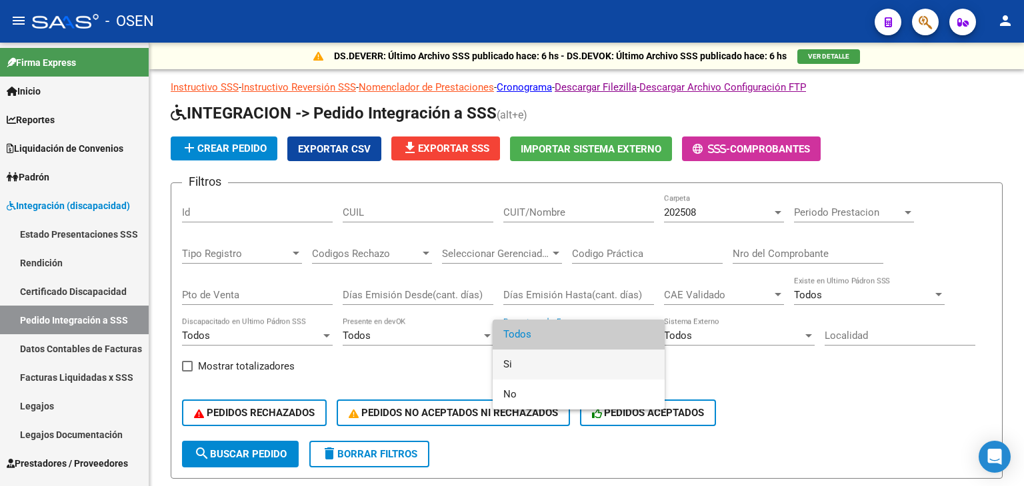
click at [545, 358] on span "Si" at bounding box center [578, 365] width 151 height 30
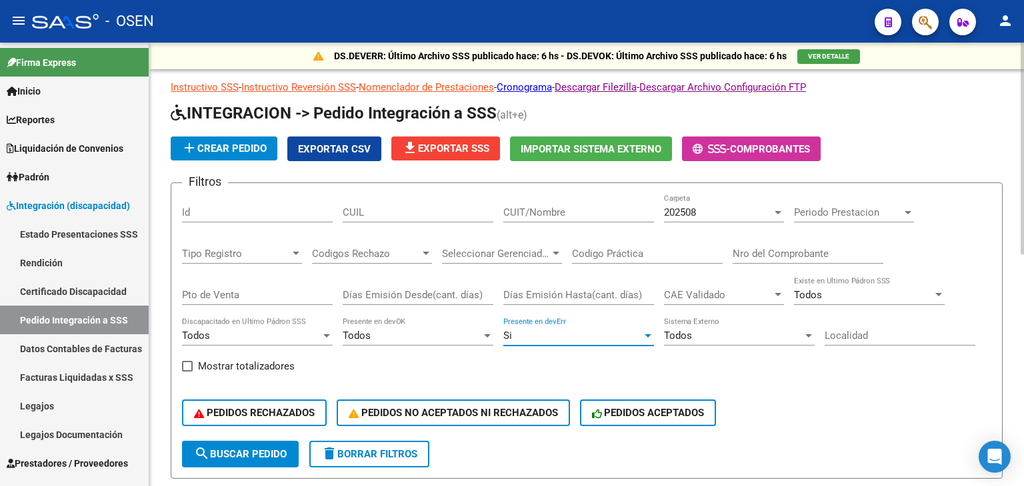
click at [220, 453] on span "search Buscar Pedido" at bounding box center [240, 454] width 93 height 12
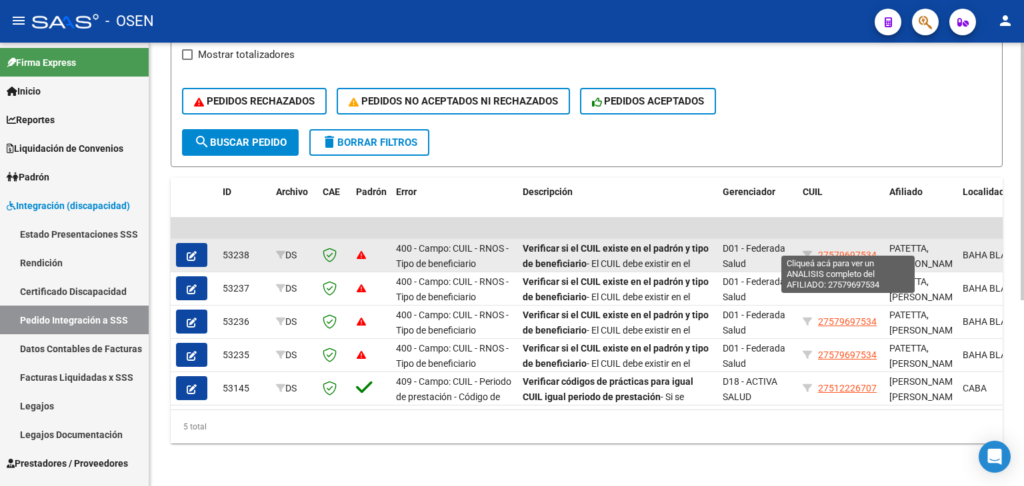
click at [856, 250] on span "27579697534" at bounding box center [847, 255] width 59 height 11
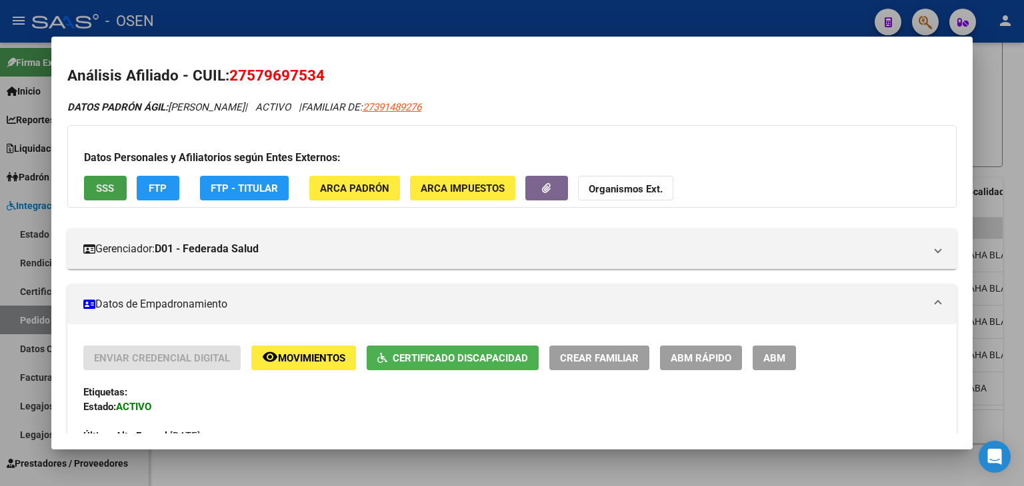
click at [107, 183] on span "SSS" at bounding box center [105, 189] width 18 height 12
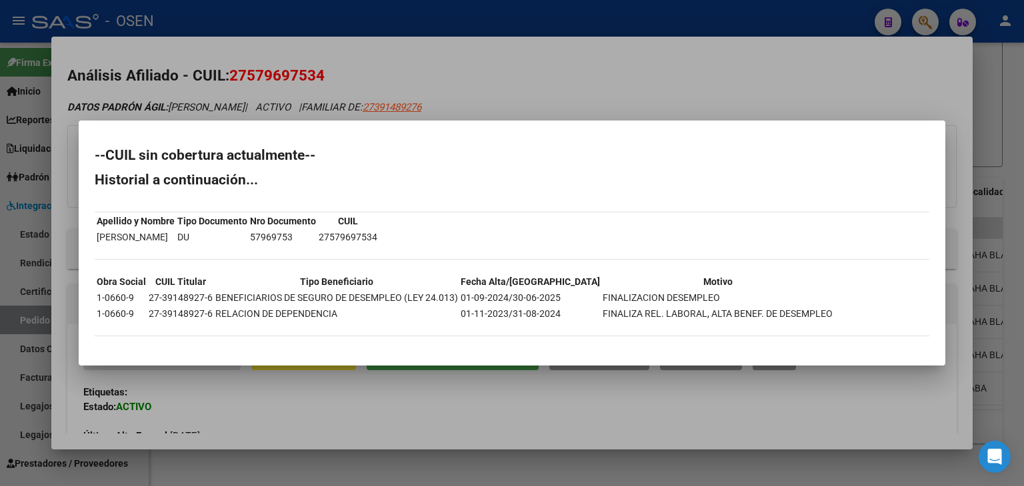
click at [339, 11] on div at bounding box center [512, 243] width 1024 height 486
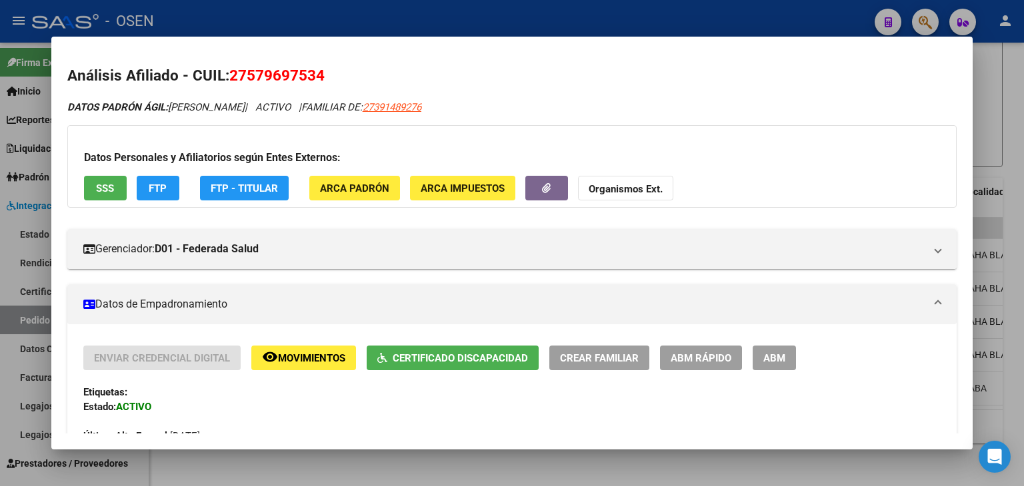
drag, startPoint x: 229, startPoint y: 15, endPoint x: 267, endPoint y: 11, distance: 38.9
click at [229, 15] on div at bounding box center [512, 243] width 1024 height 486
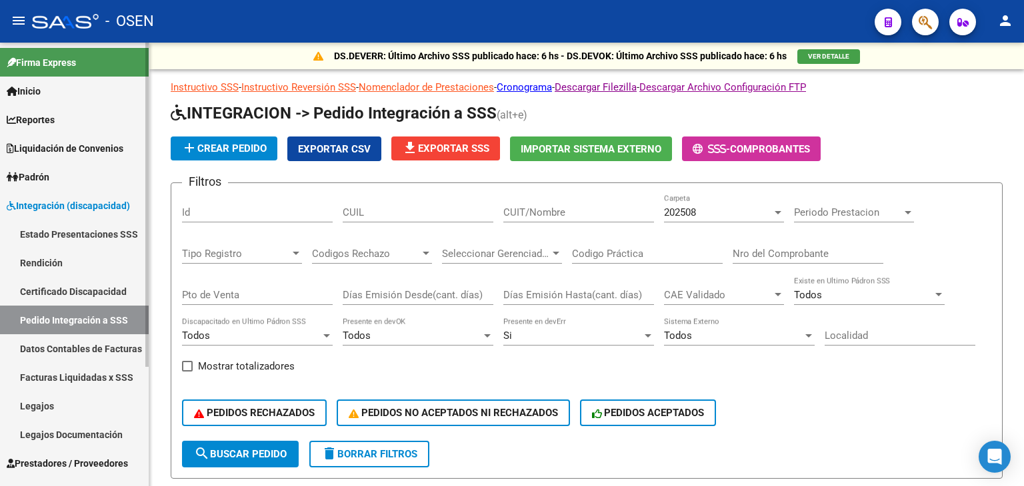
drag, startPoint x: 64, startPoint y: 408, endPoint x: 91, endPoint y: 417, distance: 28.9
click at [64, 408] on link "Legajos" at bounding box center [74, 406] width 149 height 29
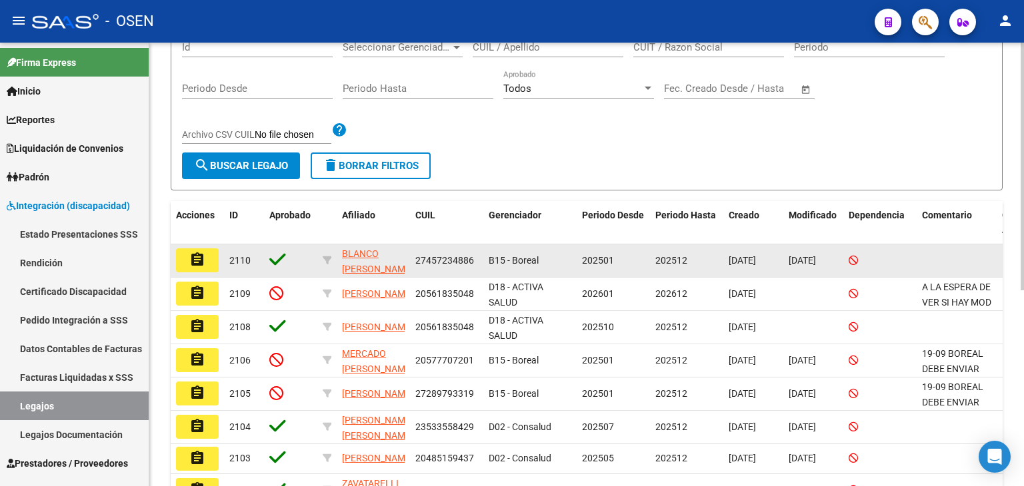
scroll to position [200, 0]
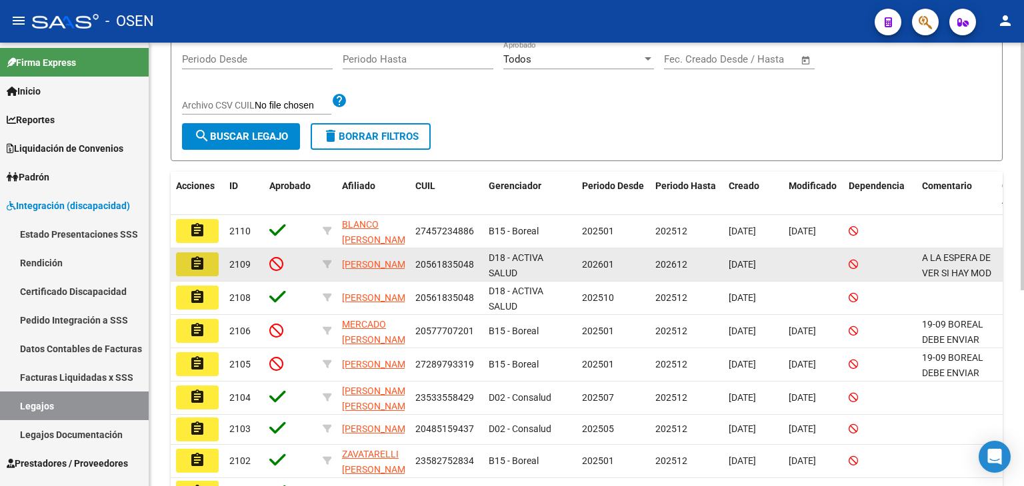
click at [198, 261] on mat-icon "assignment" at bounding box center [197, 264] width 16 height 16
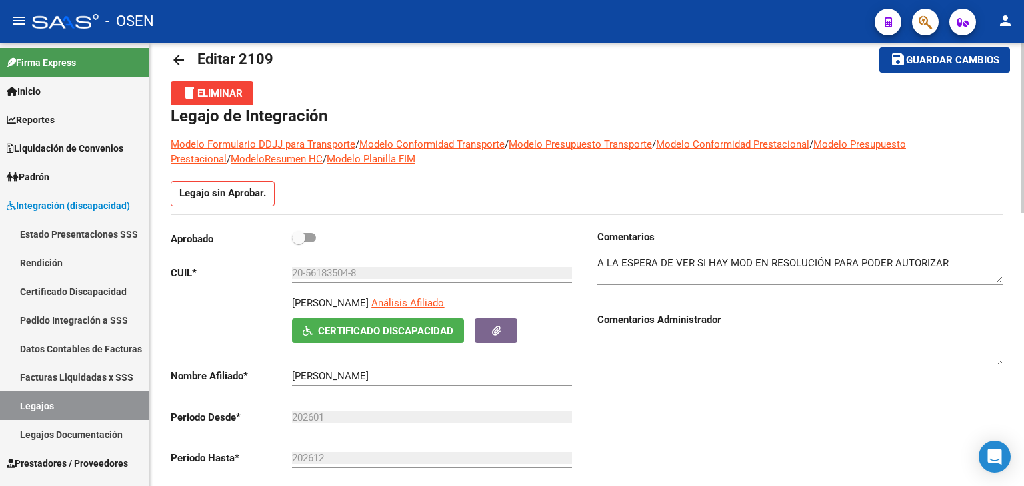
scroll to position [67, 0]
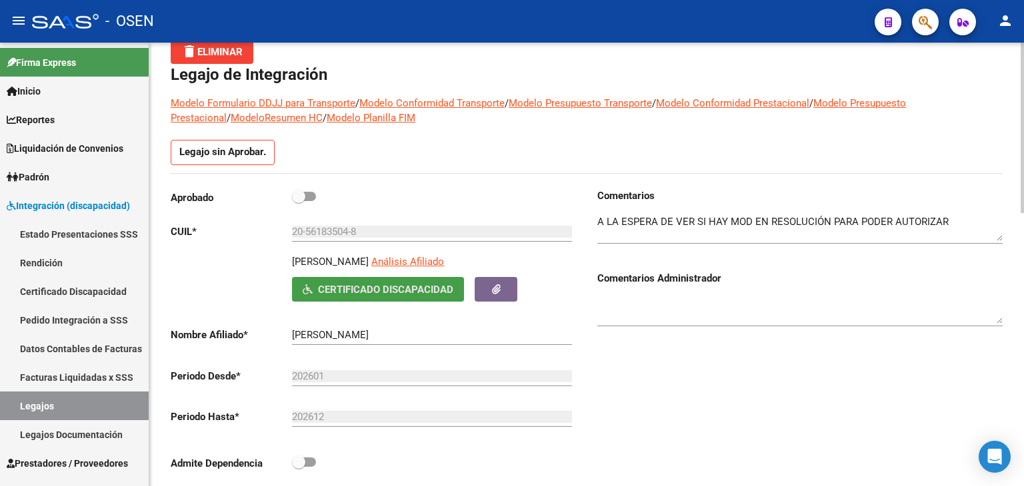
click at [381, 277] on button "Certificado Discapacidad" at bounding box center [378, 289] width 172 height 25
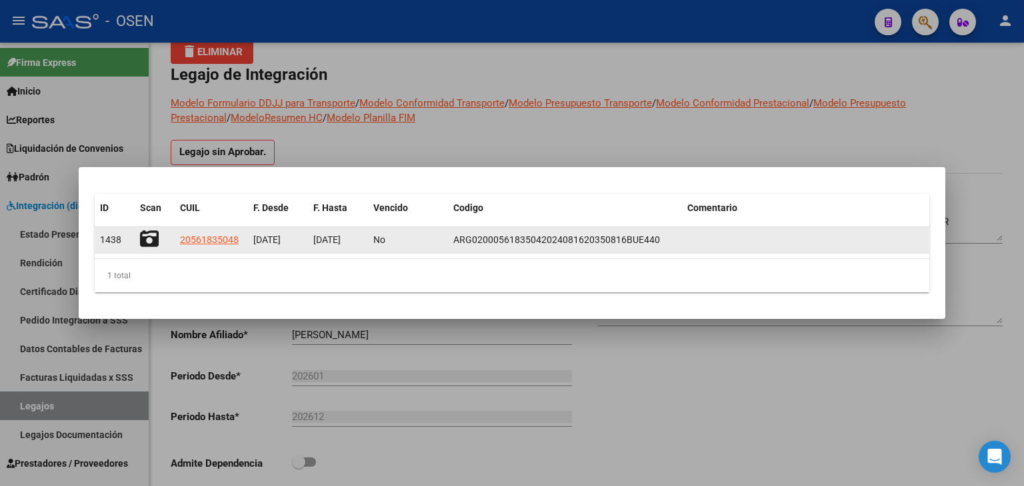
click at [153, 241] on icon at bounding box center [149, 239] width 19 height 19
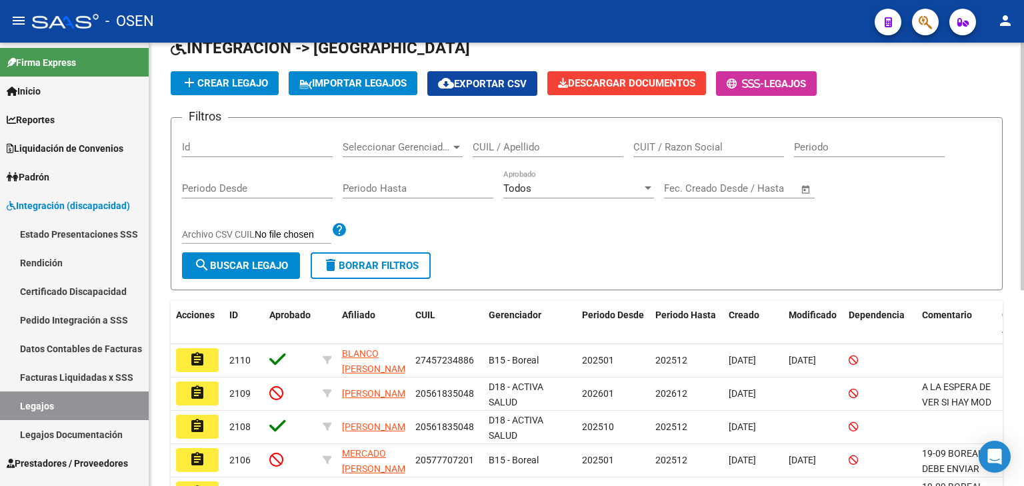
scroll to position [200, 0]
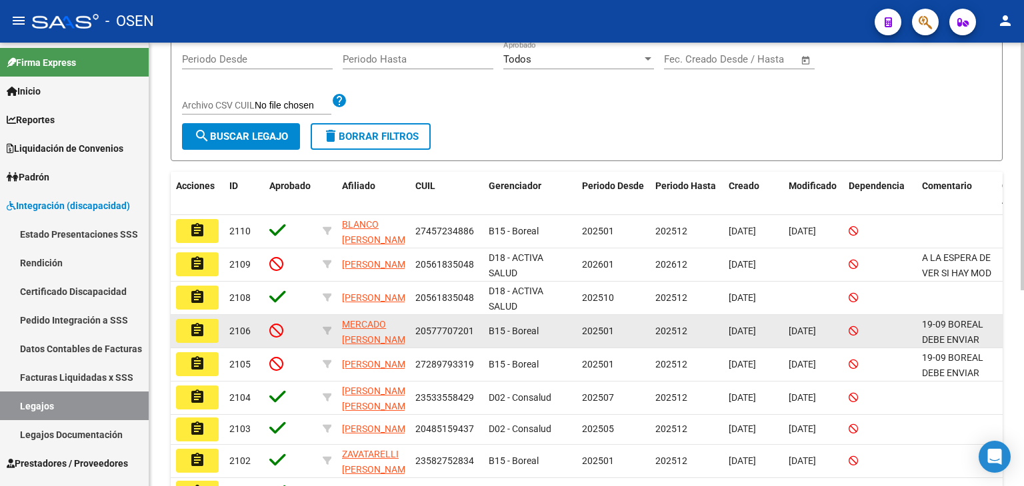
click at [202, 334] on mat-icon "assignment" at bounding box center [197, 331] width 16 height 16
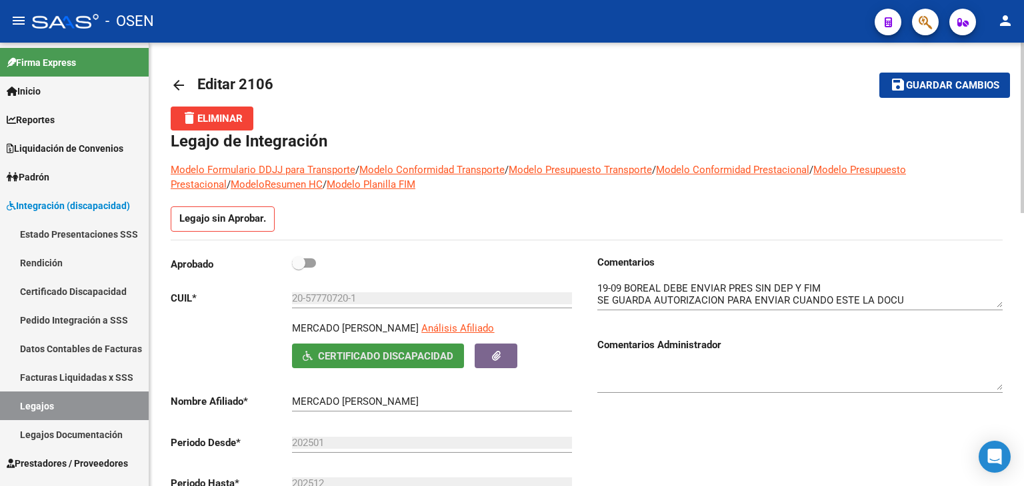
click at [355, 357] on span "Certificado Discapacidad" at bounding box center [385, 357] width 135 height 12
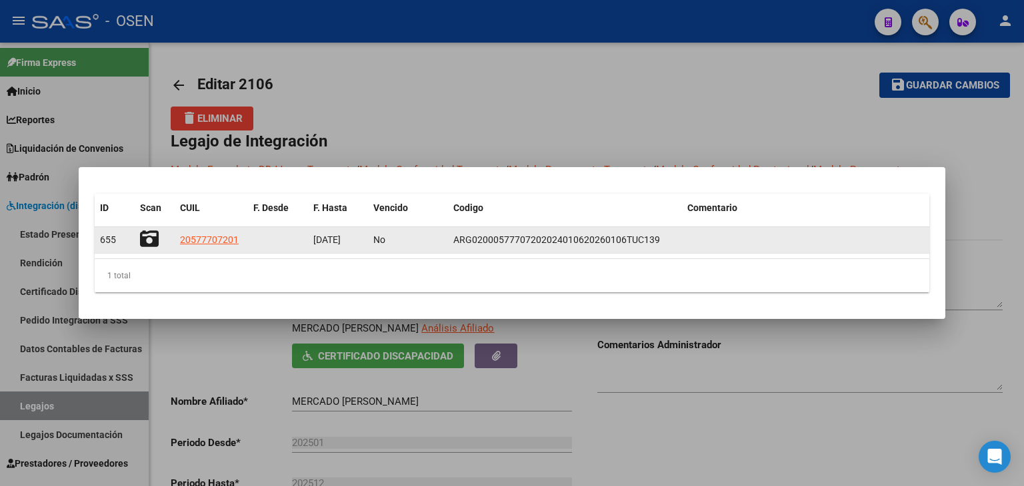
click at [152, 241] on icon at bounding box center [149, 239] width 19 height 19
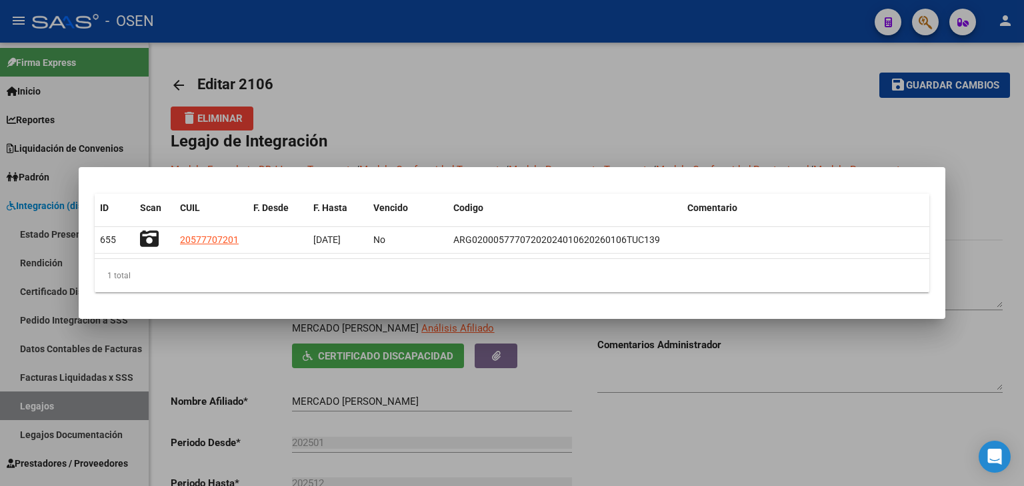
click at [532, 141] on div at bounding box center [512, 243] width 1024 height 486
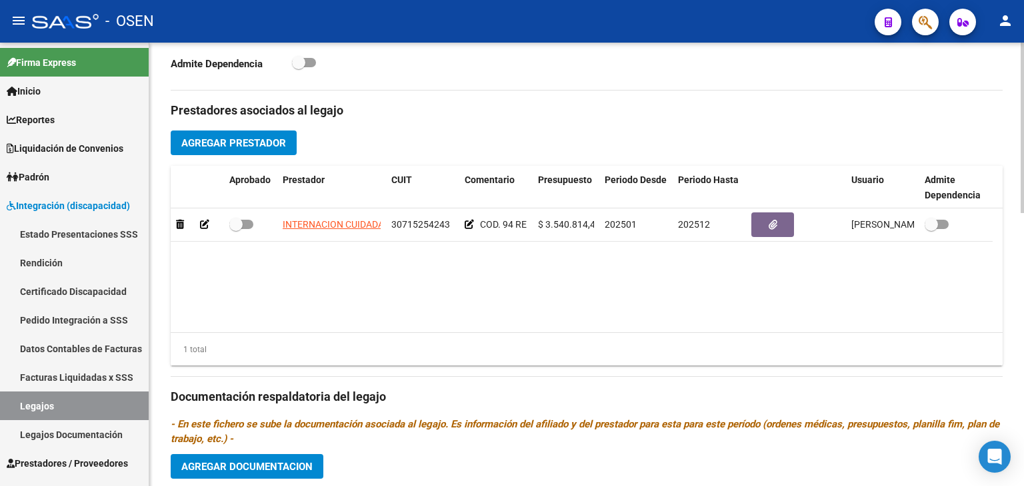
scroll to position [712, 0]
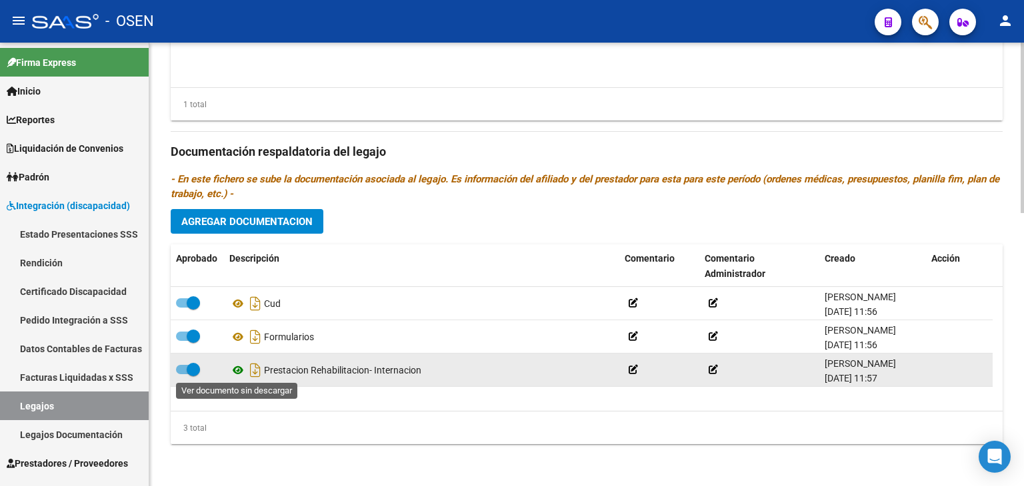
click at [240, 370] on icon at bounding box center [237, 371] width 17 height 16
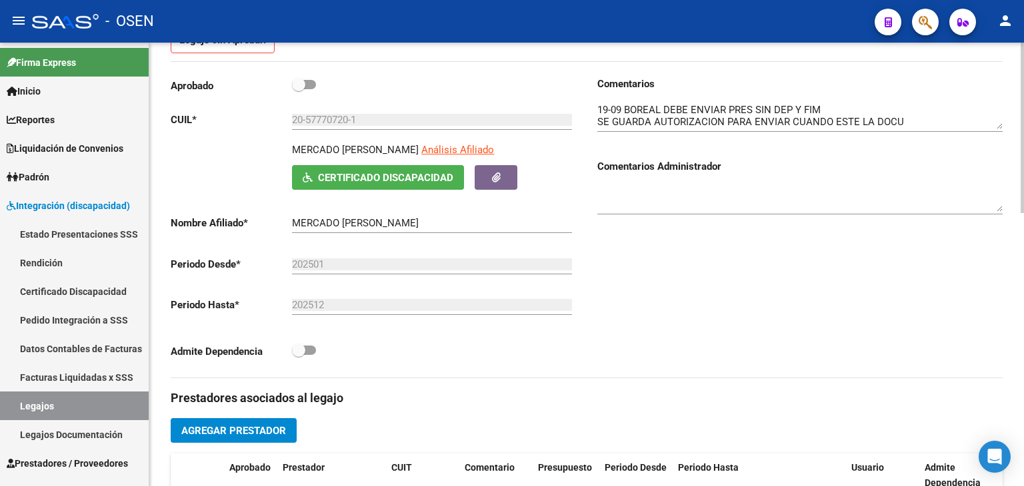
scroll to position [112, 0]
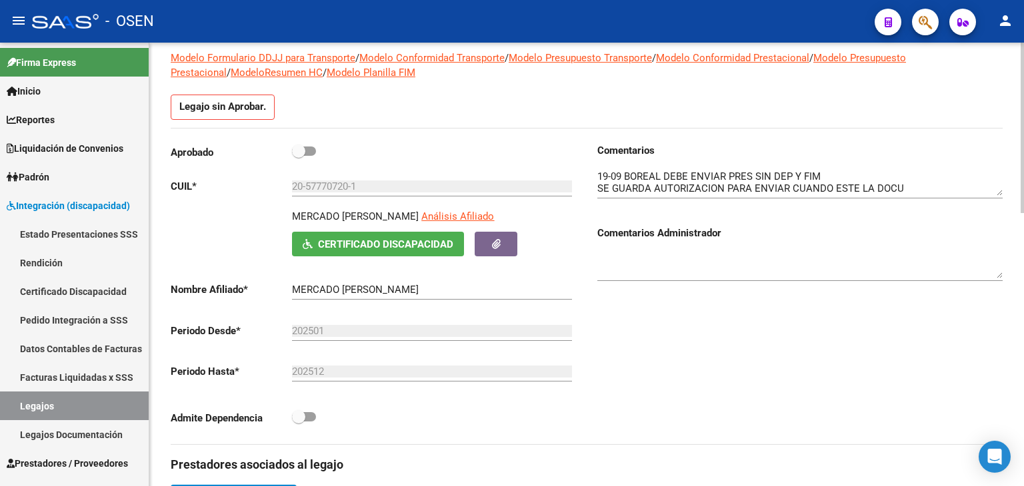
click at [310, 150] on span at bounding box center [304, 151] width 24 height 9
click at [299, 156] on input "checkbox" at bounding box center [298, 156] width 1 height 1
checkbox input "true"
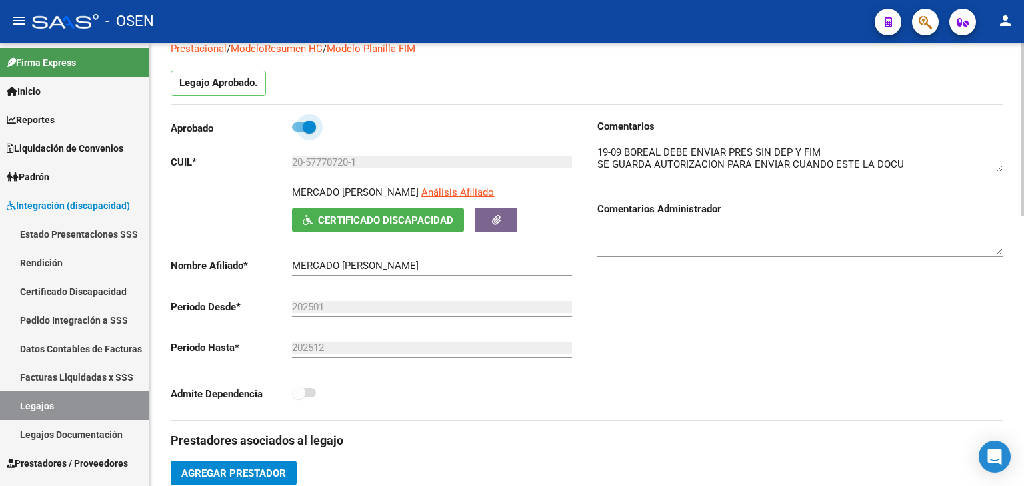
scroll to position [88, 0]
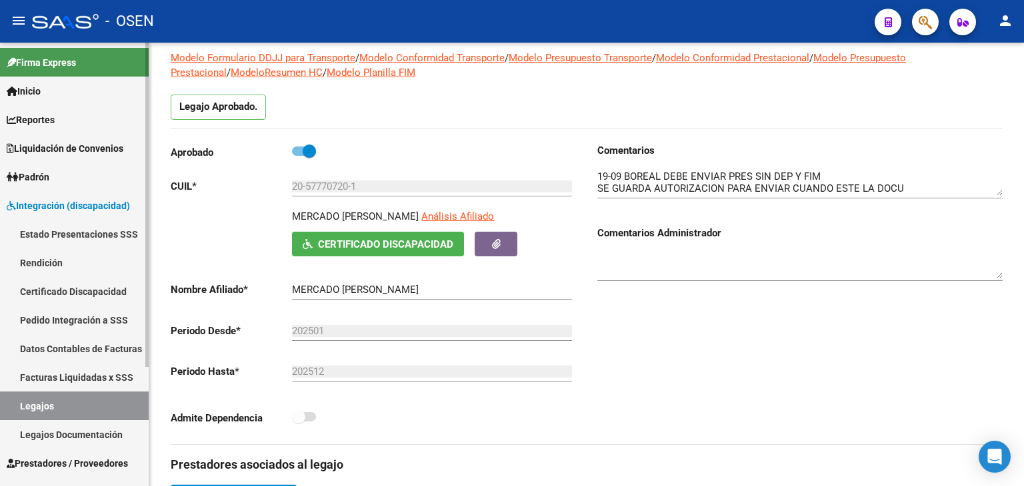
click at [64, 410] on link "Legajos" at bounding box center [74, 406] width 149 height 29
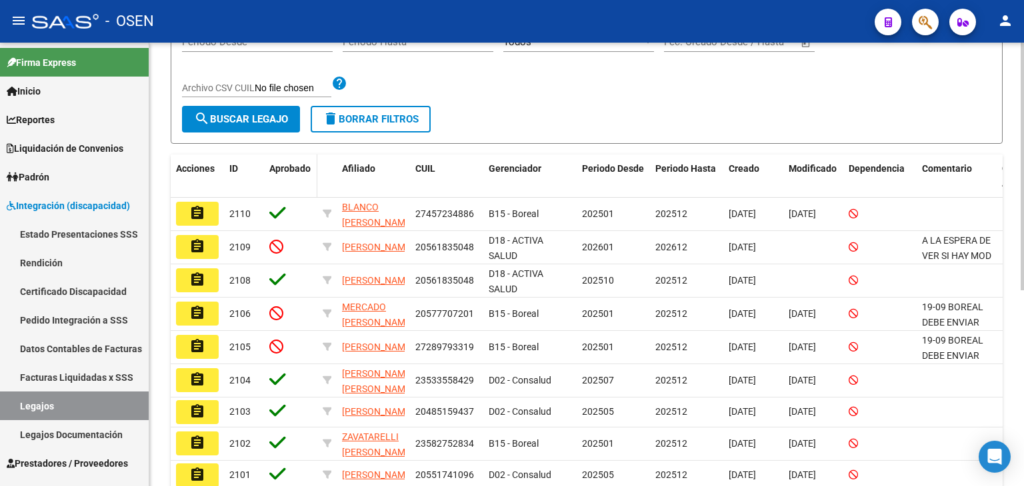
scroll to position [221, 0]
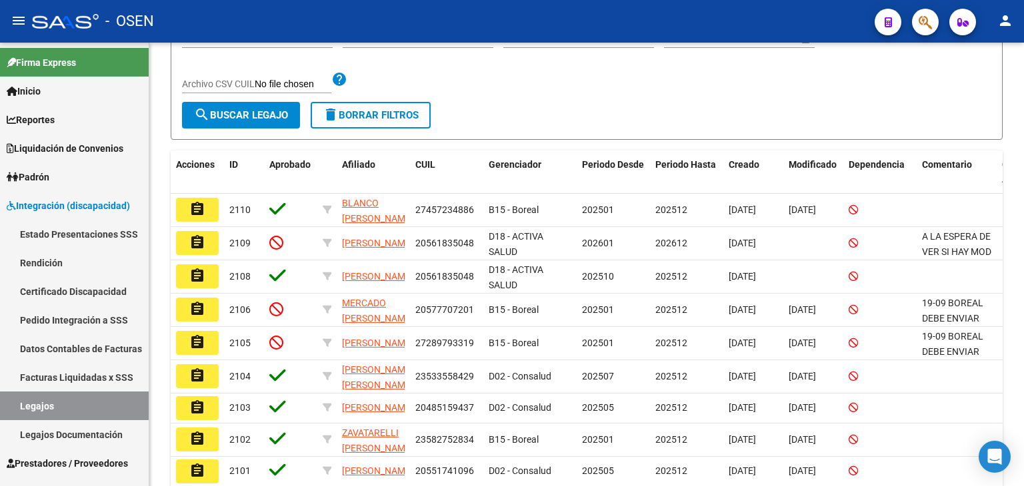
click at [189, 341] on button "assignment" at bounding box center [197, 343] width 43 height 24
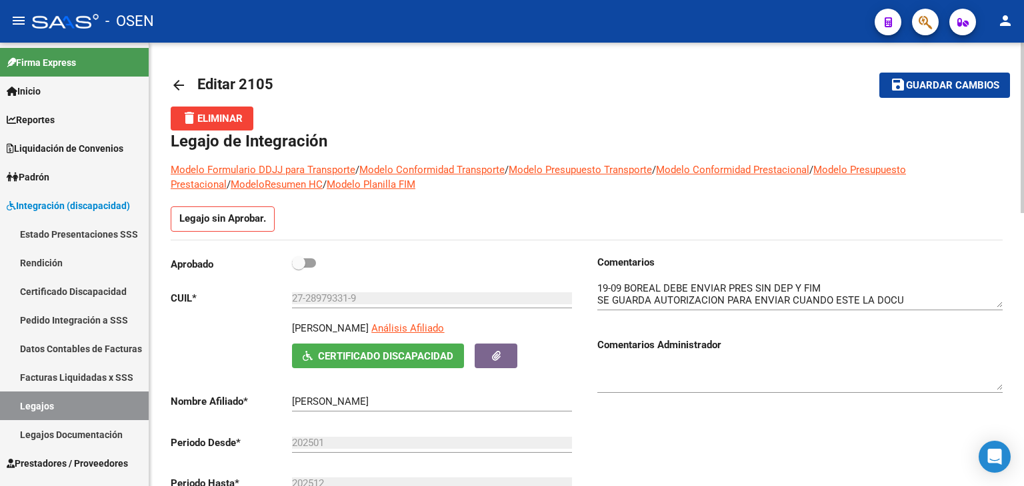
click at [303, 265] on span at bounding box center [298, 263] width 13 height 13
click at [299, 268] on input "checkbox" at bounding box center [298, 268] width 1 height 1
checkbox input "true"
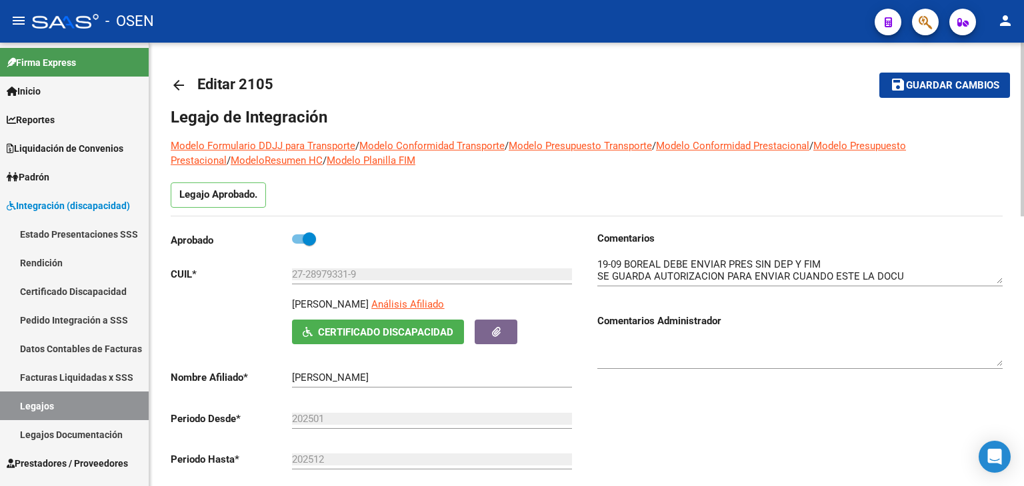
click at [901, 83] on mat-icon "save" at bounding box center [898, 85] width 16 height 16
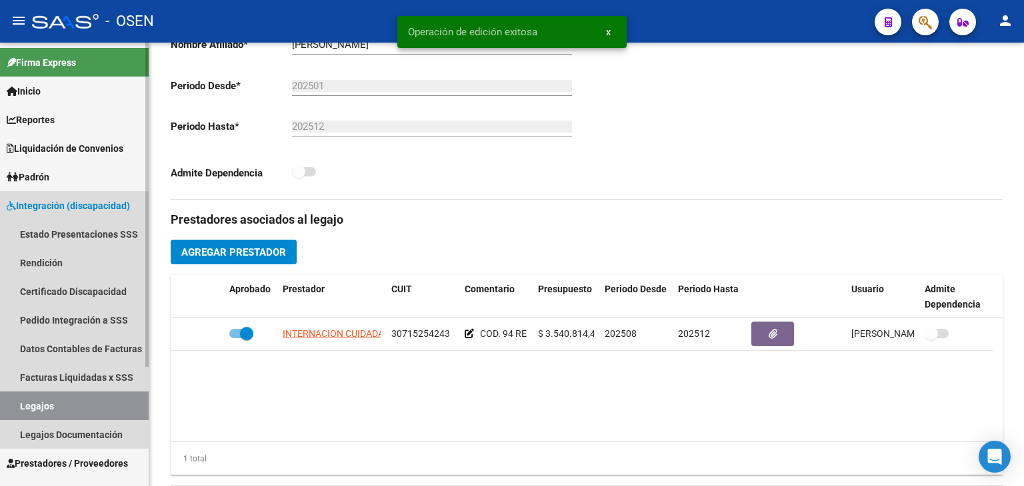
click at [81, 397] on link "Legajos" at bounding box center [74, 406] width 149 height 29
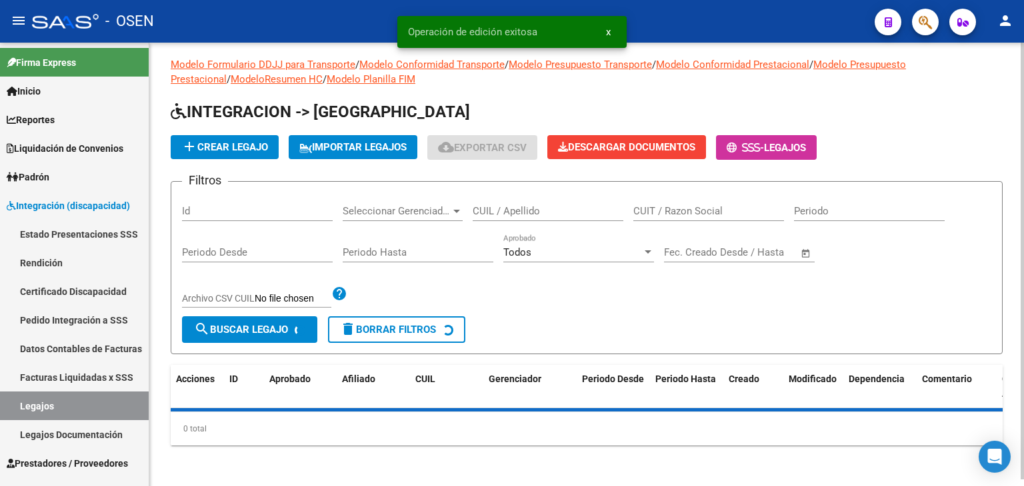
scroll to position [333, 0]
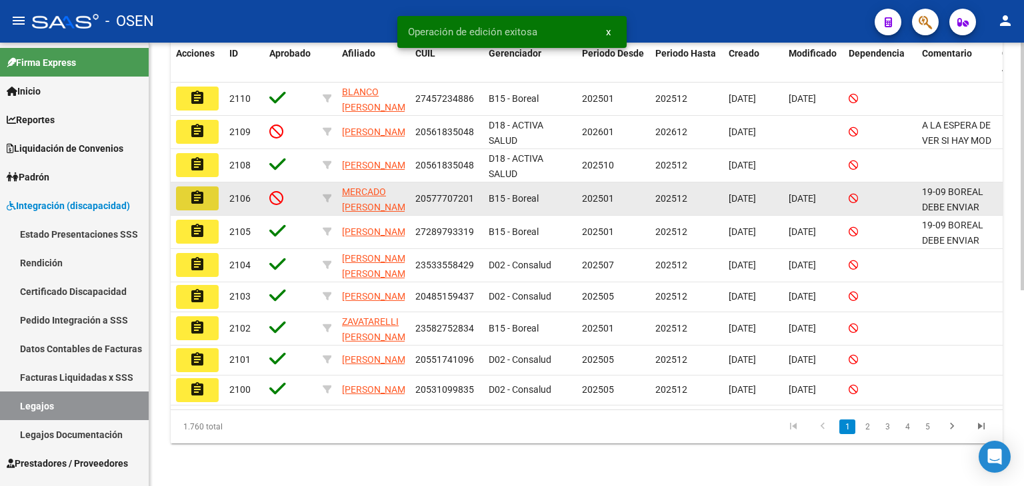
click at [202, 203] on mat-icon "assignment" at bounding box center [197, 198] width 16 height 16
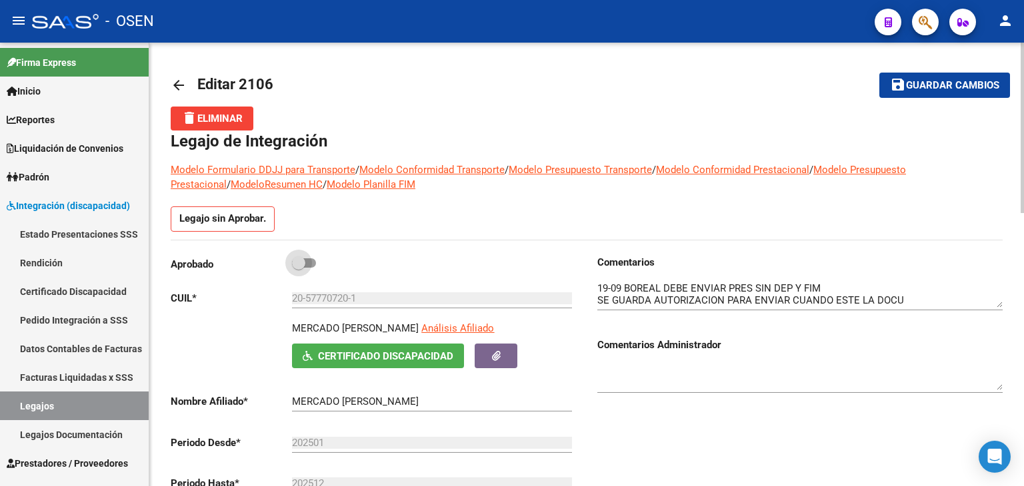
click at [315, 262] on span at bounding box center [304, 263] width 24 height 9
click at [299, 268] on input "checkbox" at bounding box center [298, 268] width 1 height 1
checkbox input "true"
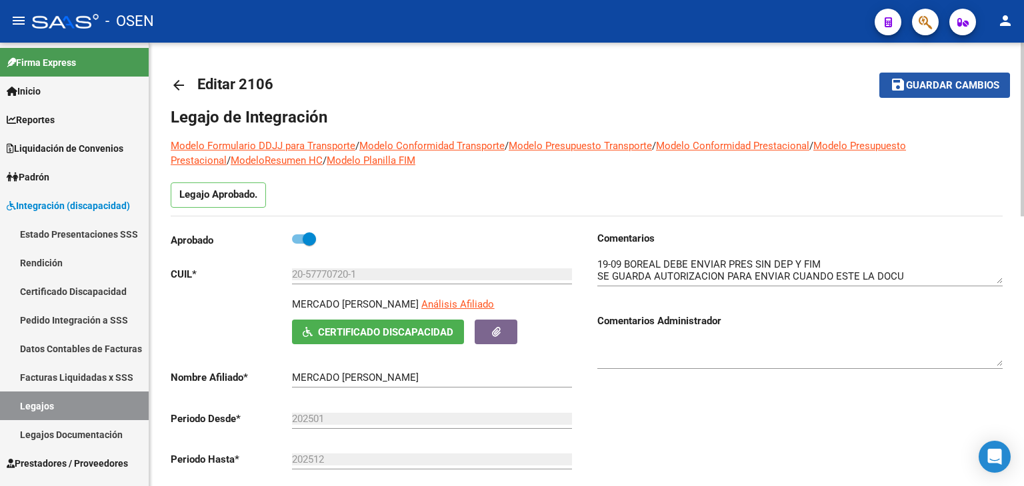
drag, startPoint x: 922, startPoint y: 89, endPoint x: 550, endPoint y: 227, distance: 397.5
click at [922, 89] on span "Guardar cambios" at bounding box center [952, 86] width 93 height 12
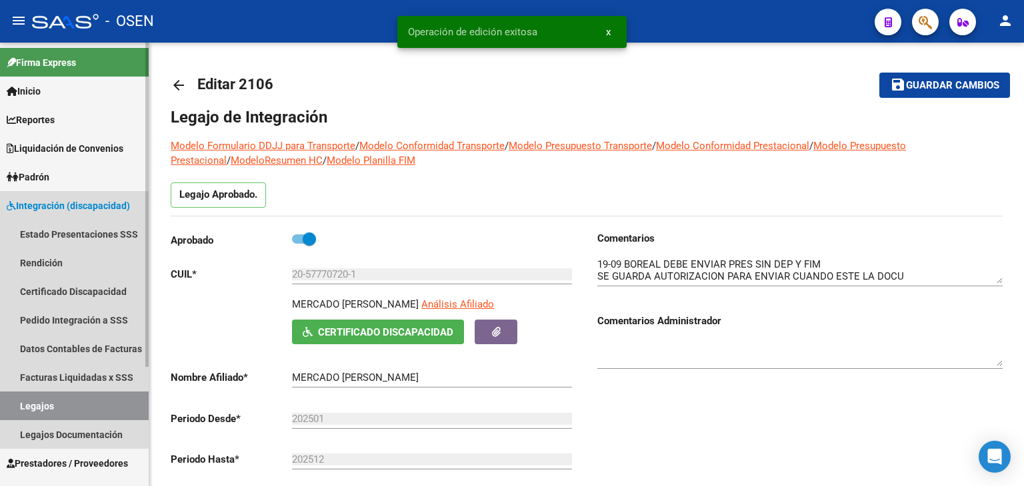
drag, startPoint x: 107, startPoint y: 409, endPoint x: 140, endPoint y: 403, distance: 33.1
click at [108, 409] on link "Legajos" at bounding box center [74, 406] width 149 height 29
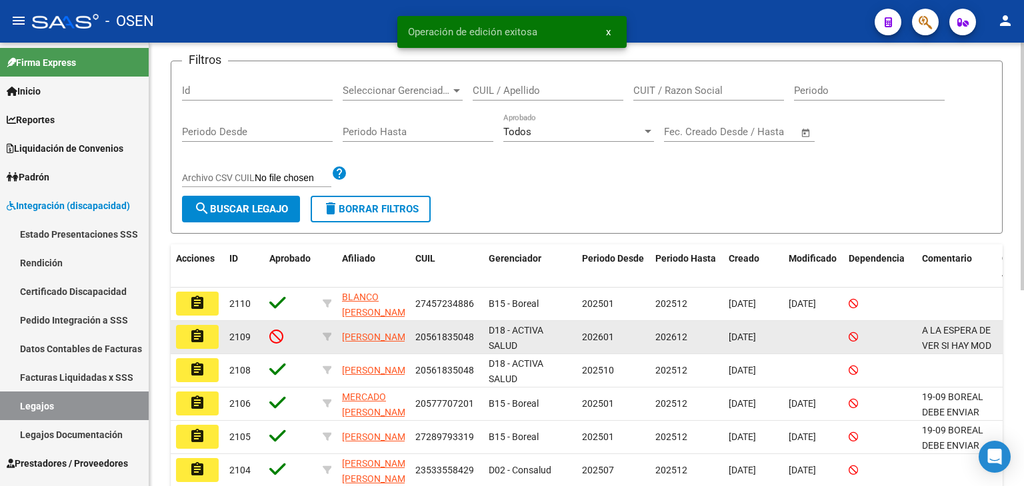
scroll to position [133, 0]
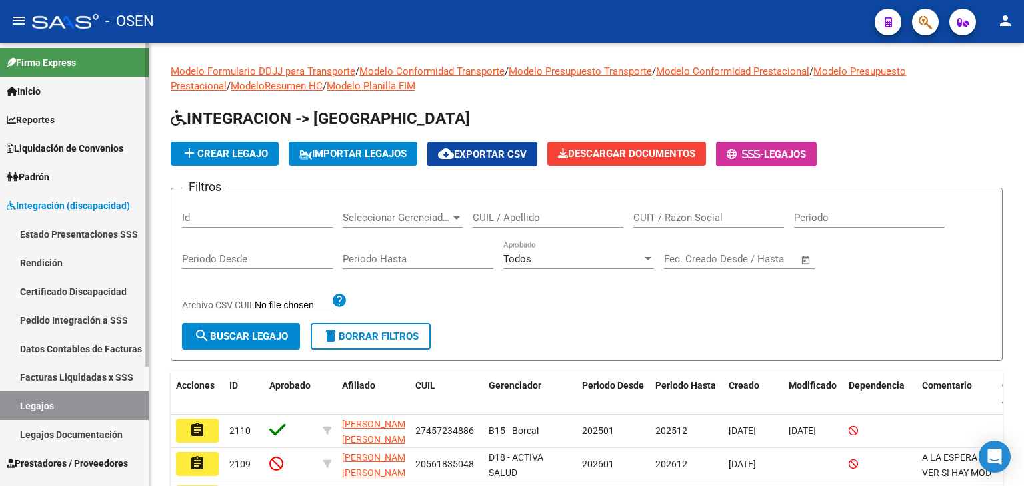
click at [53, 206] on span "Integración (discapacidad)" at bounding box center [68, 206] width 123 height 15
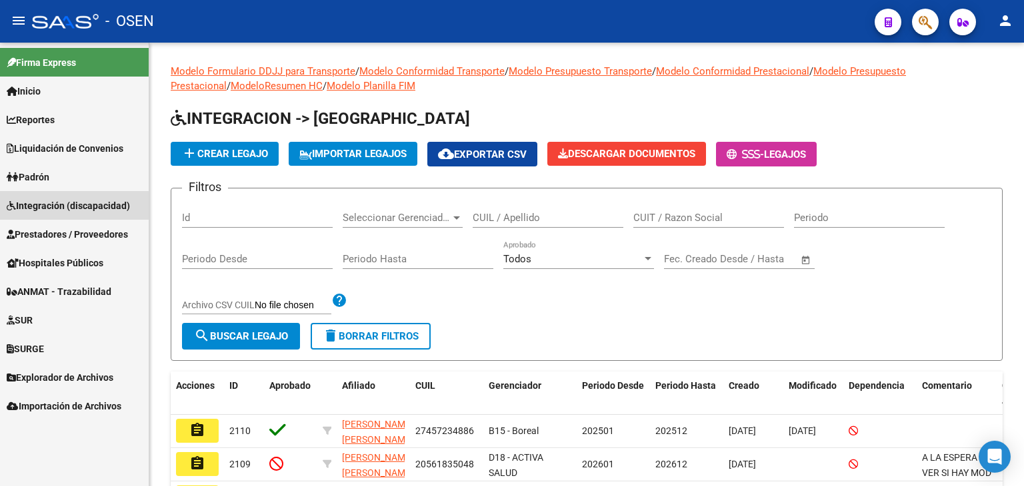
click at [53, 209] on span "Integración (discapacidad)" at bounding box center [68, 206] width 123 height 15
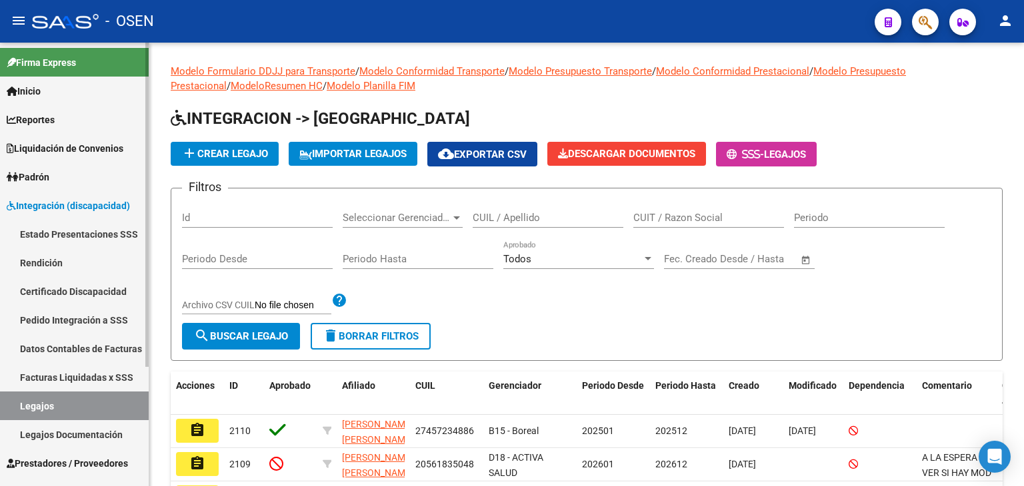
click at [71, 301] on link "Certificado Discapacidad" at bounding box center [74, 291] width 149 height 29
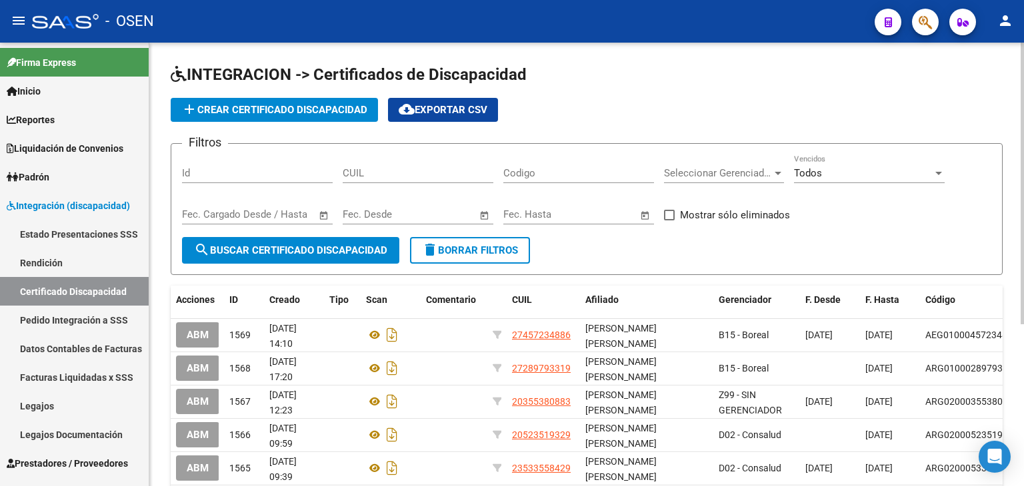
click at [230, 116] on button "add Crear Certificado Discapacidad" at bounding box center [274, 110] width 207 height 24
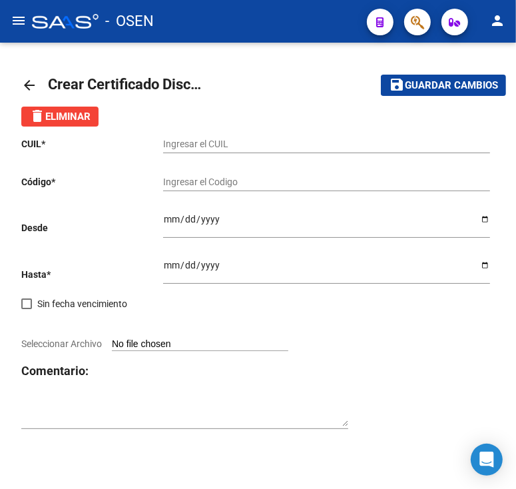
click at [233, 137] on div "Ingresar el CUIL" at bounding box center [326, 140] width 327 height 27
paste input "20-49461145-8"
type input "20-49461145-8"
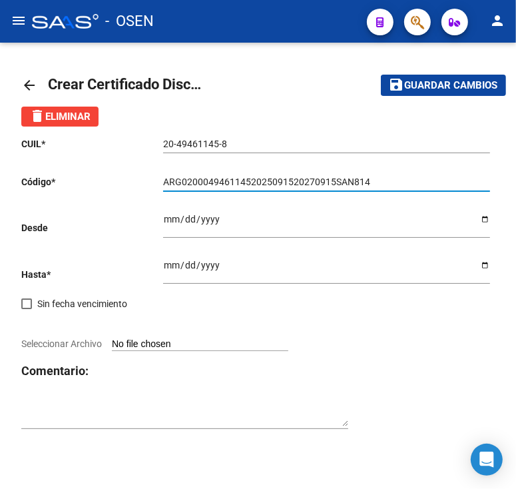
type input "ARG02000494611452025091520270915SAN814"
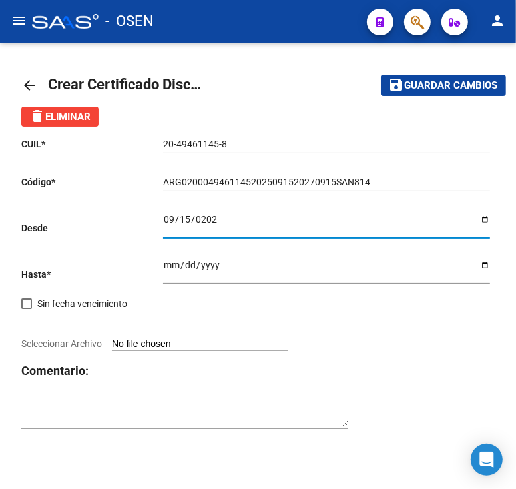
type input "[DATE]"
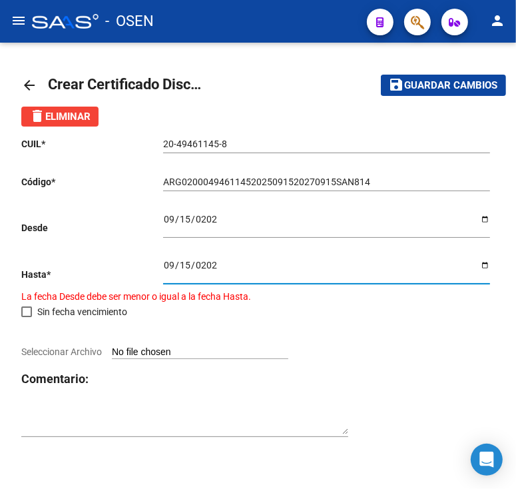
type input "[DATE]"
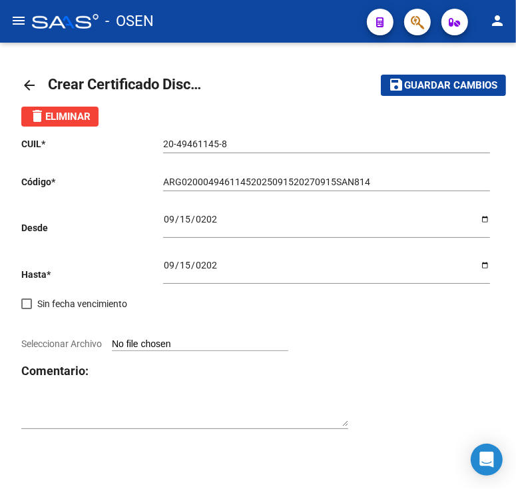
click at [151, 350] on input "Seleccionar Archivo" at bounding box center [200, 345] width 177 height 13
type input "C:\fakepath\CUD VIGENTE 2025 [PERSON_NAME].jpg"
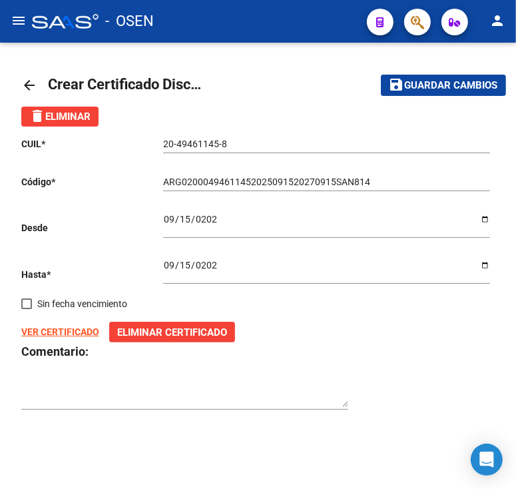
click at [451, 86] on span "Guardar cambios" at bounding box center [451, 86] width 93 height 12
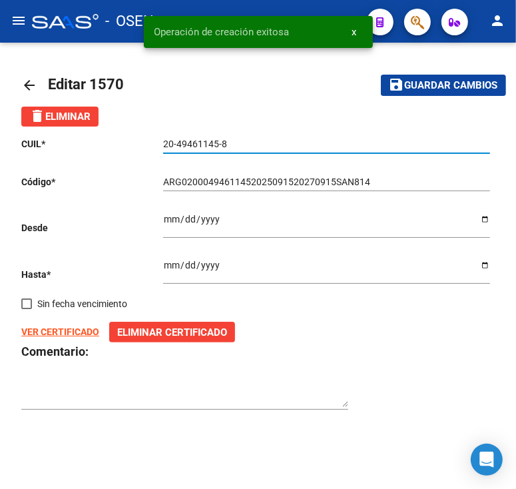
drag, startPoint x: 237, startPoint y: 146, endPoint x: 136, endPoint y: 142, distance: 101.4
click at [136, 142] on app-form-text-field "CUIL * 20-49461145-8 Ingresar el CUIL" at bounding box center [255, 144] width 469 height 11
